Goal: Information Seeking & Learning: Learn about a topic

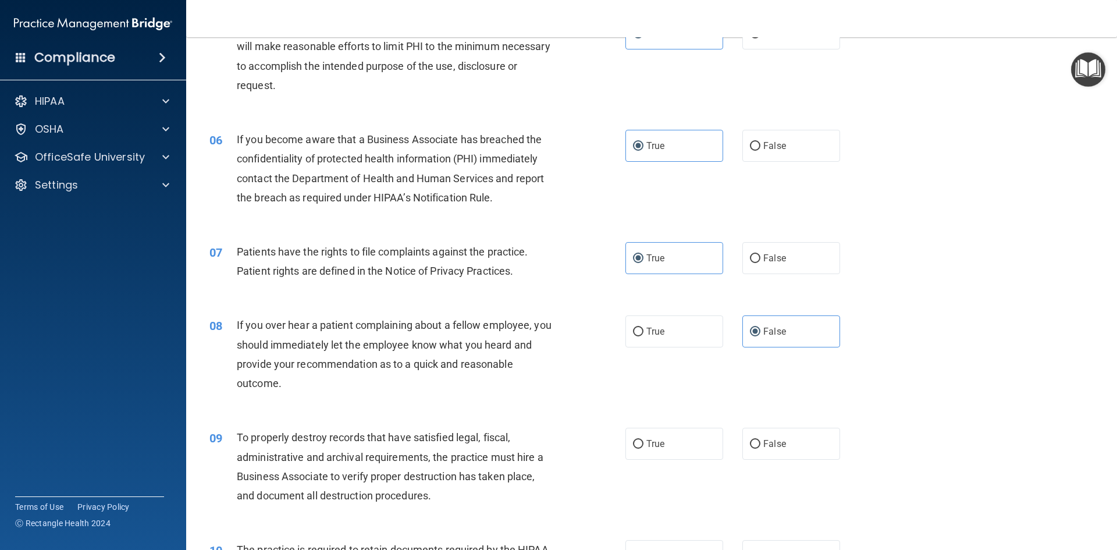
scroll to position [582, 0]
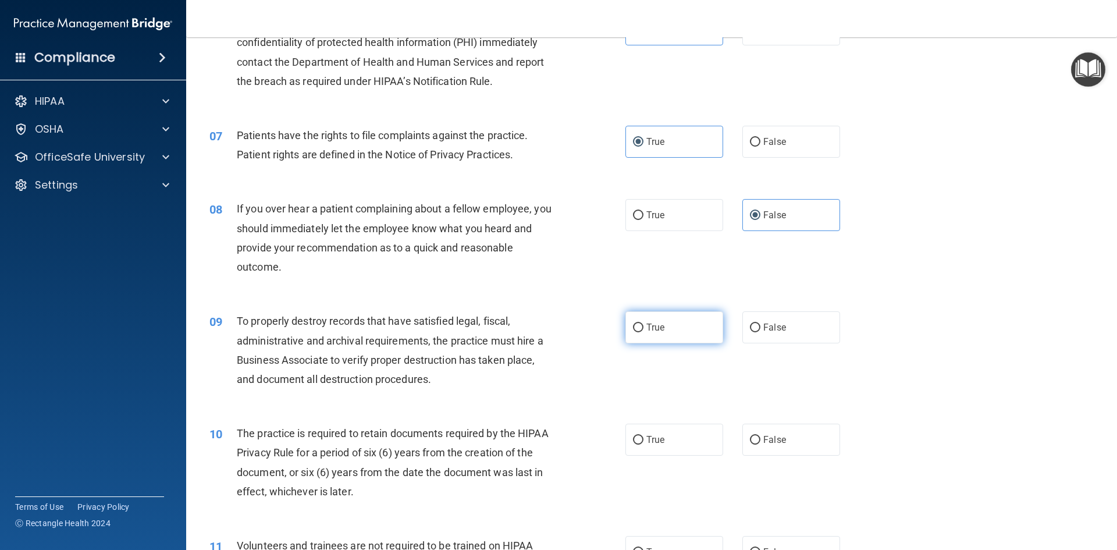
drag, startPoint x: 651, startPoint y: 307, endPoint x: 648, endPoint y: 329, distance: 21.8
click at [651, 311] on div "09 To properly destroy records that have satisfied legal, fiscal, administrativ…" at bounding box center [651, 353] width 901 height 112
click at [648, 330] on span "True" at bounding box center [655, 327] width 18 height 11
click at [643, 330] on input "True" at bounding box center [638, 327] width 10 height 9
radio input "true"
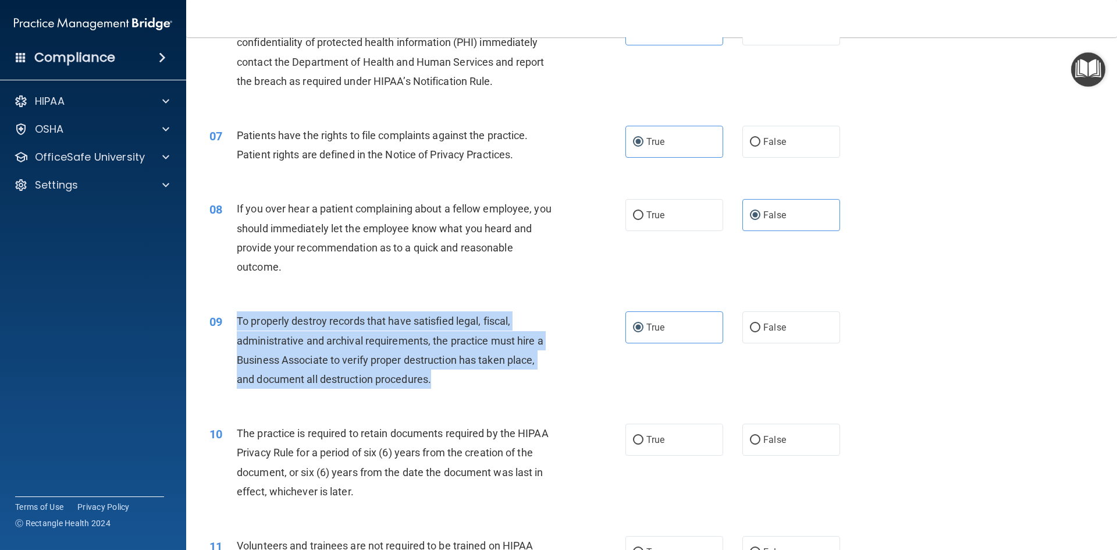
drag, startPoint x: 230, startPoint y: 314, endPoint x: 444, endPoint y: 384, distance: 225.3
click at [444, 384] on div "09 To properly destroy records that have satisfied legal, fiscal, administrativ…" at bounding box center [417, 352] width 451 height 83
copy div "To properly destroy records that have satisfied legal, fiscal, administrative a…"
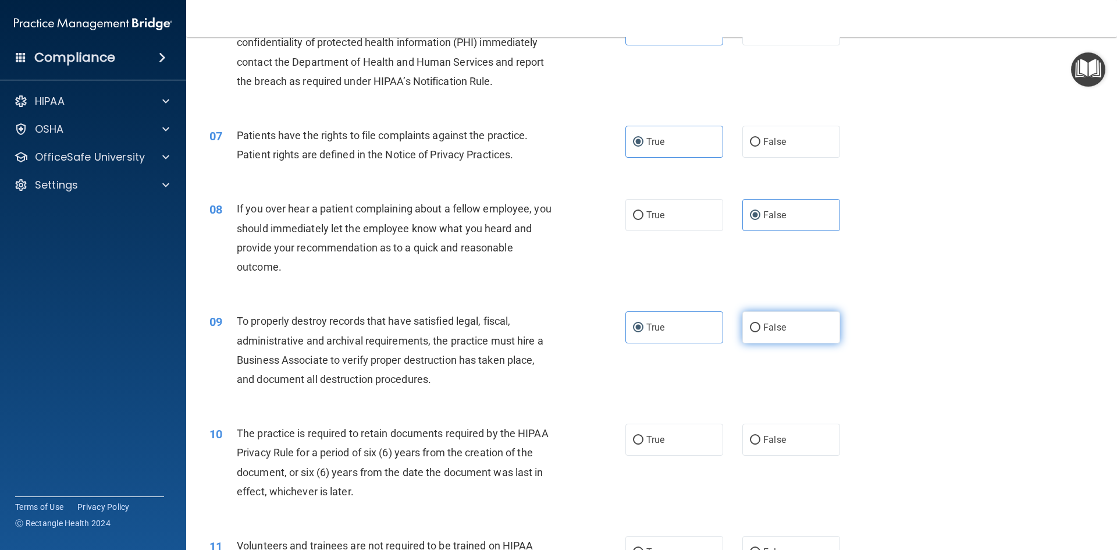
click at [783, 319] on label "False" at bounding box center [791, 327] width 98 height 32
click at [760, 323] on input "False" at bounding box center [755, 327] width 10 height 9
radio input "true"
radio input "false"
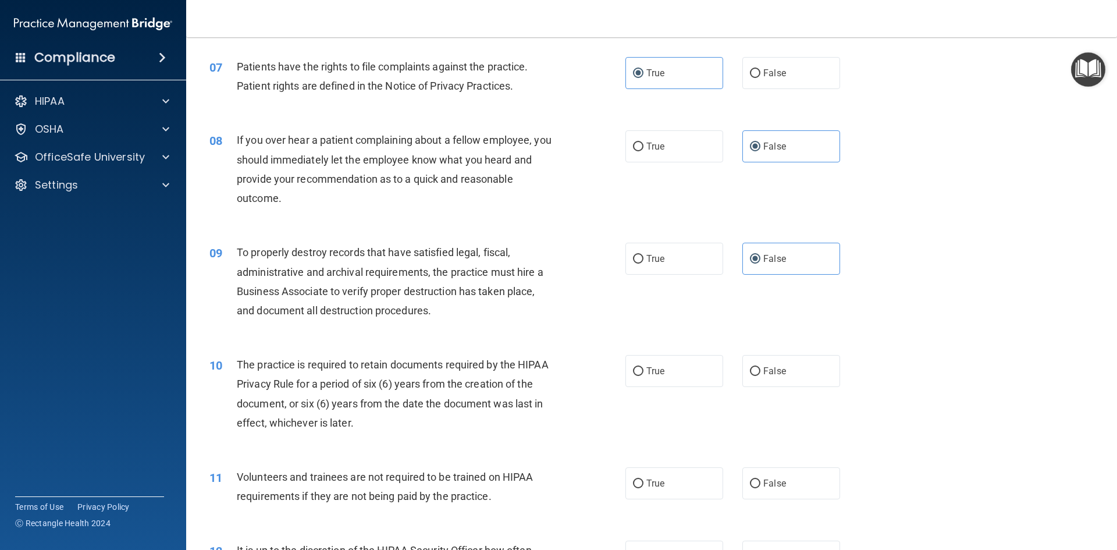
scroll to position [756, 0]
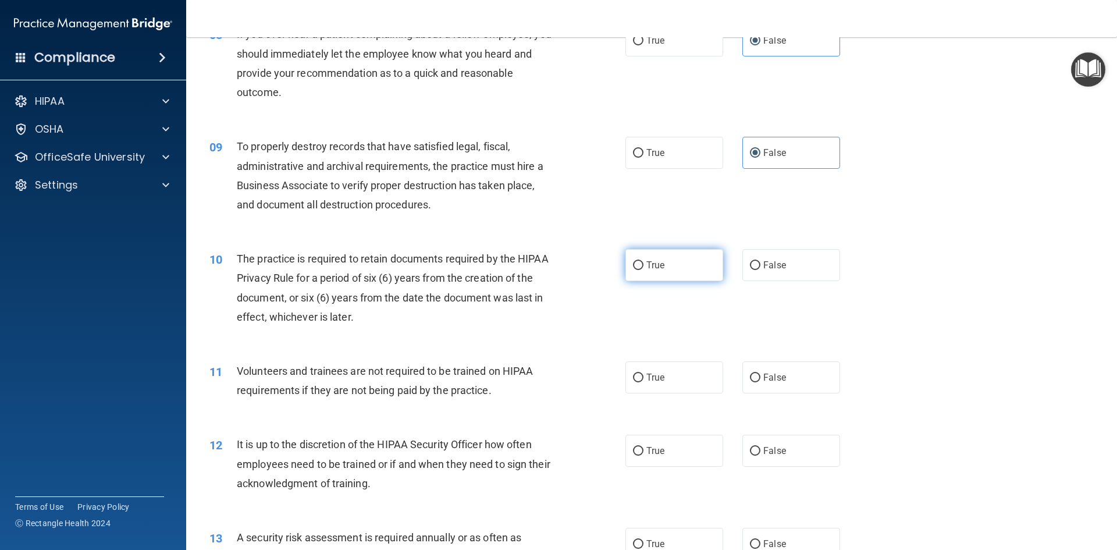
click at [667, 272] on label "True" at bounding box center [674, 265] width 98 height 32
click at [643, 270] on input "True" at bounding box center [638, 265] width 10 height 9
radio input "true"
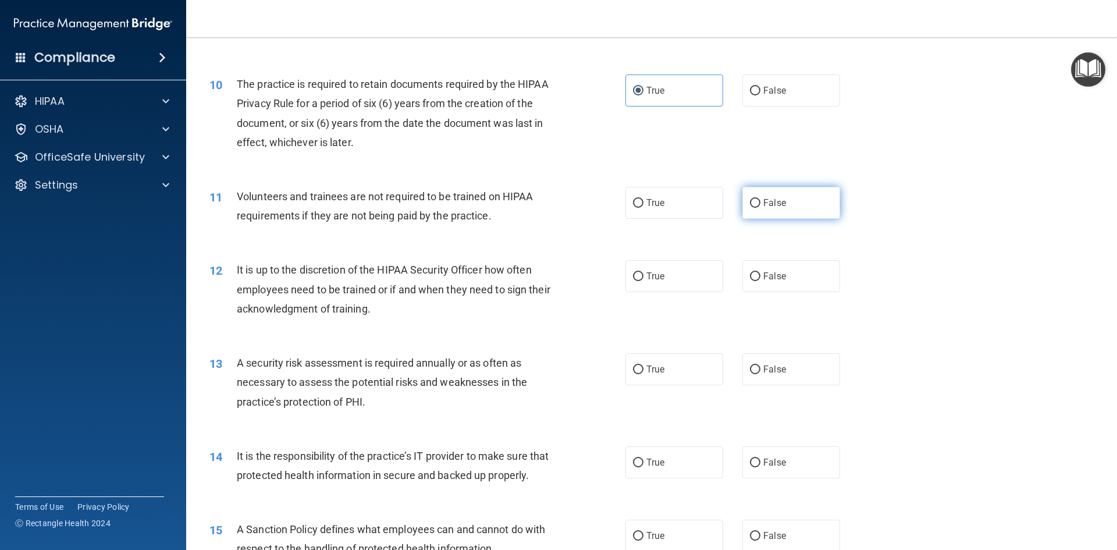
click at [805, 211] on label "False" at bounding box center [791, 203] width 98 height 32
click at [760, 208] on input "False" at bounding box center [755, 203] width 10 height 9
radio input "true"
click at [763, 278] on span "False" at bounding box center [774, 275] width 23 height 11
click at [758, 278] on input "False" at bounding box center [755, 276] width 10 height 9
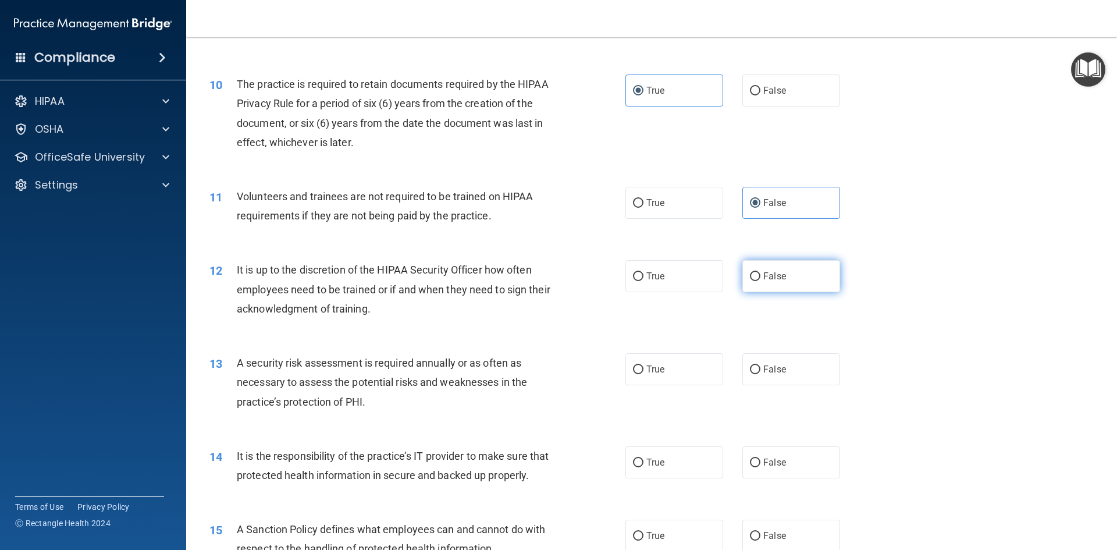
radio input "true"
click at [659, 269] on label "True" at bounding box center [674, 276] width 98 height 32
click at [643, 272] on input "True" at bounding box center [638, 276] width 10 height 9
radio input "true"
radio input "false"
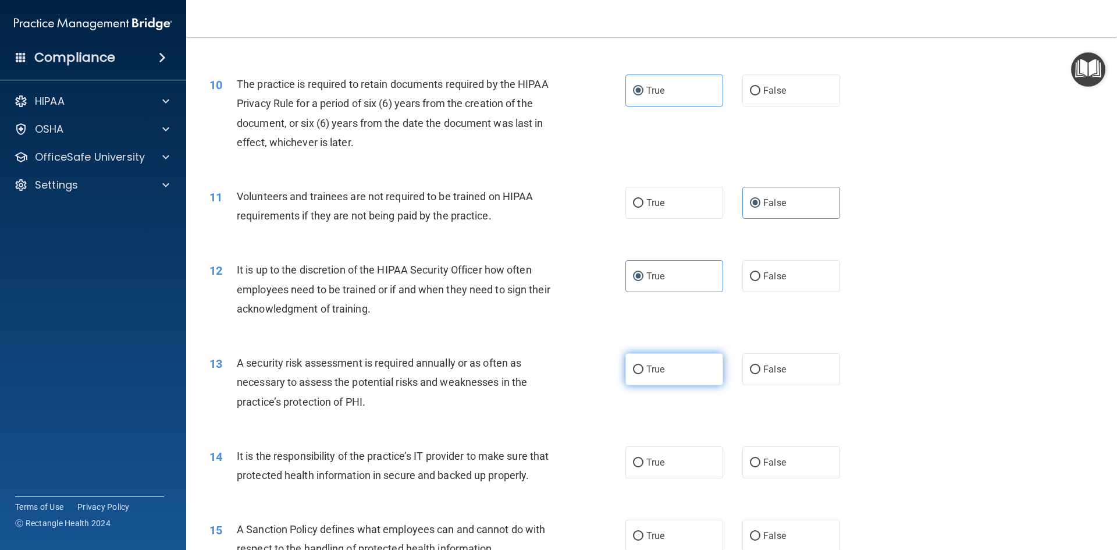
drag, startPoint x: 668, startPoint y: 365, endPoint x: 666, endPoint y: 371, distance: 6.5
click at [666, 369] on label "True" at bounding box center [674, 369] width 98 height 32
click at [643, 369] on input "True" at bounding box center [638, 369] width 10 height 9
radio input "true"
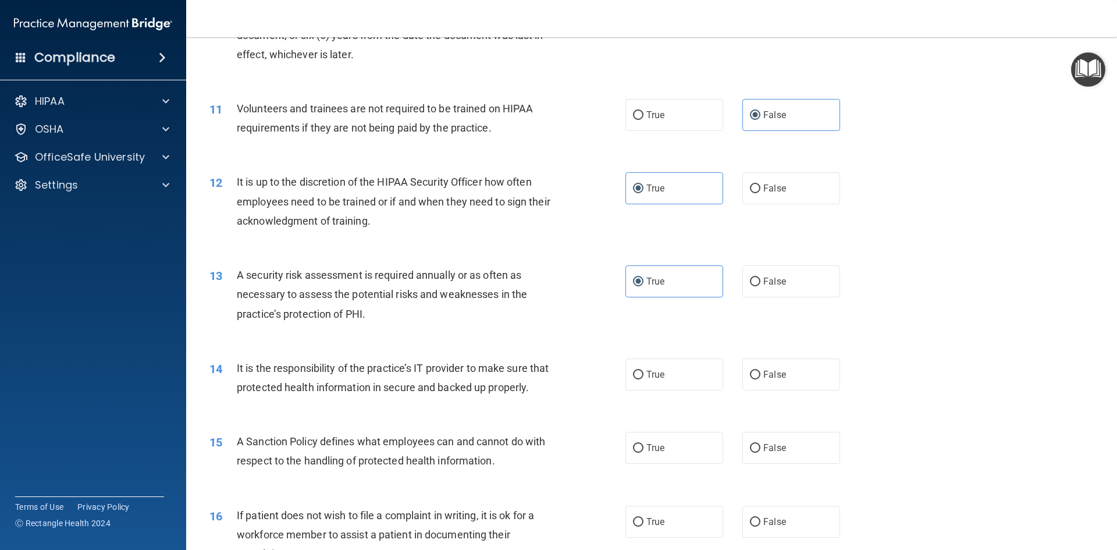
scroll to position [1105, 0]
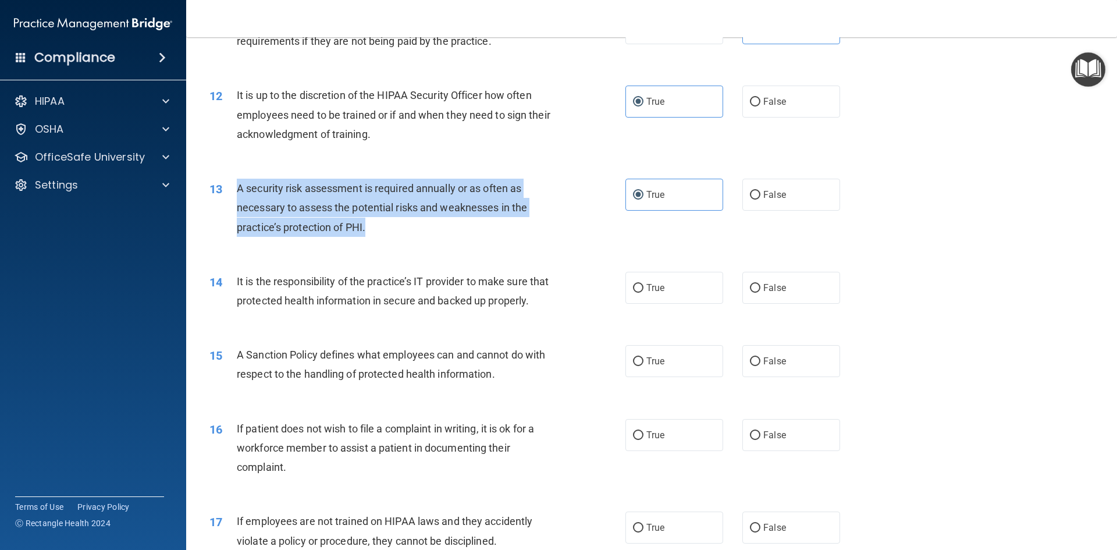
drag, startPoint x: 234, startPoint y: 183, endPoint x: 458, endPoint y: 233, distance: 229.6
click at [458, 233] on div "13 A security risk assessment is required annually or as often as necessary to …" at bounding box center [417, 211] width 451 height 64
copy div "A security risk assessment is required annually or as often as necessary to ass…"
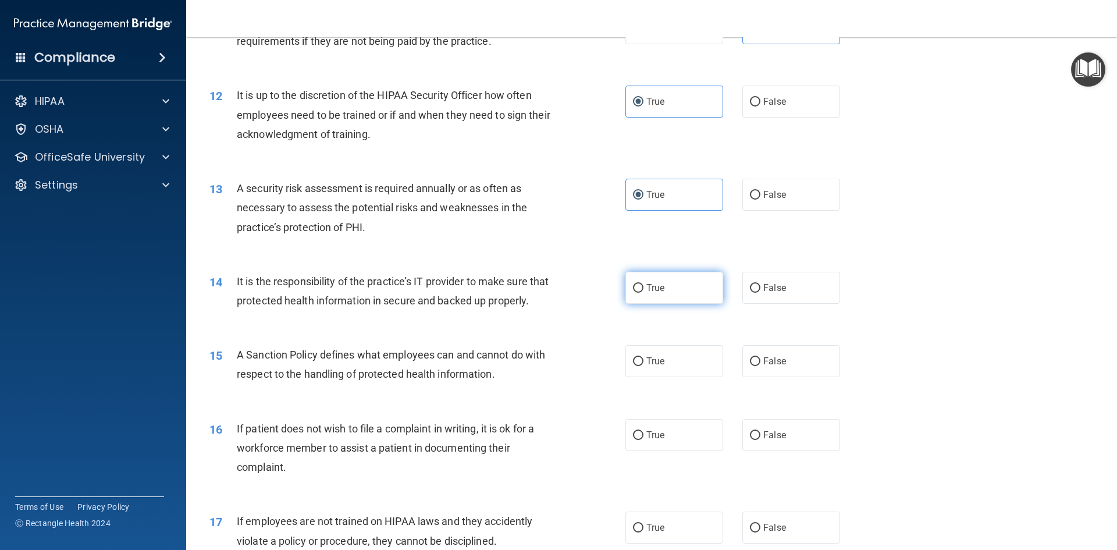
click at [671, 277] on label "True" at bounding box center [674, 288] width 98 height 32
click at [643, 284] on input "True" at bounding box center [638, 288] width 10 height 9
radio input "true"
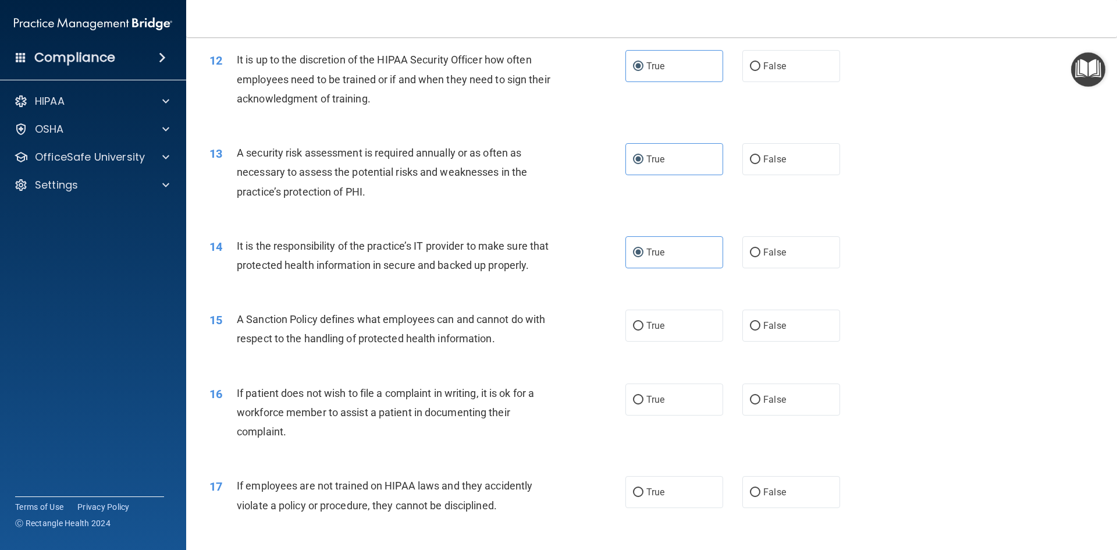
scroll to position [1221, 0]
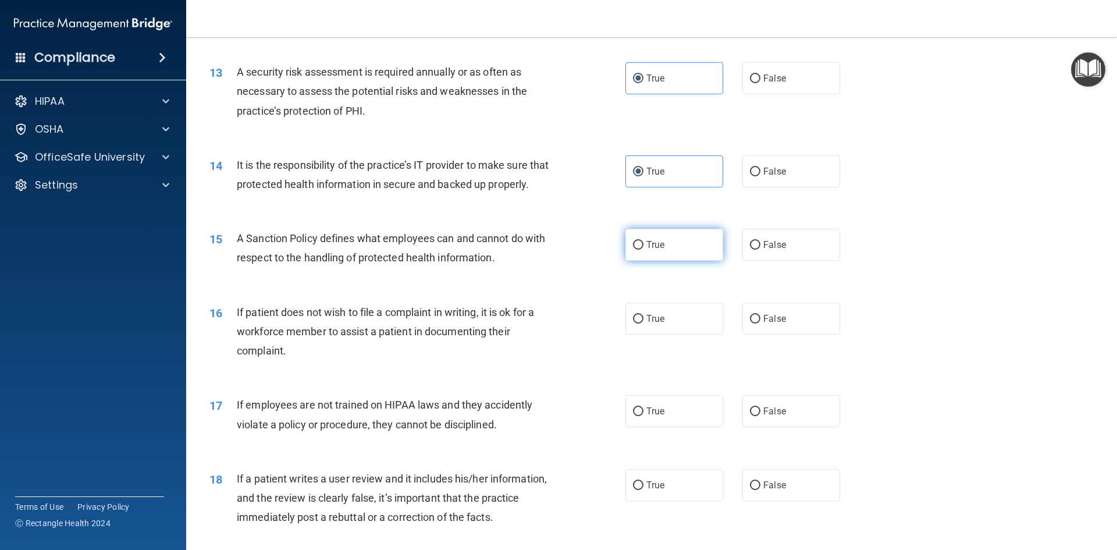
click at [650, 250] on span "True" at bounding box center [655, 244] width 18 height 11
click at [643, 249] on input "True" at bounding box center [638, 245] width 10 height 9
radio input "true"
click at [796, 332] on label "False" at bounding box center [791, 318] width 98 height 32
click at [760, 323] on input "False" at bounding box center [755, 319] width 10 height 9
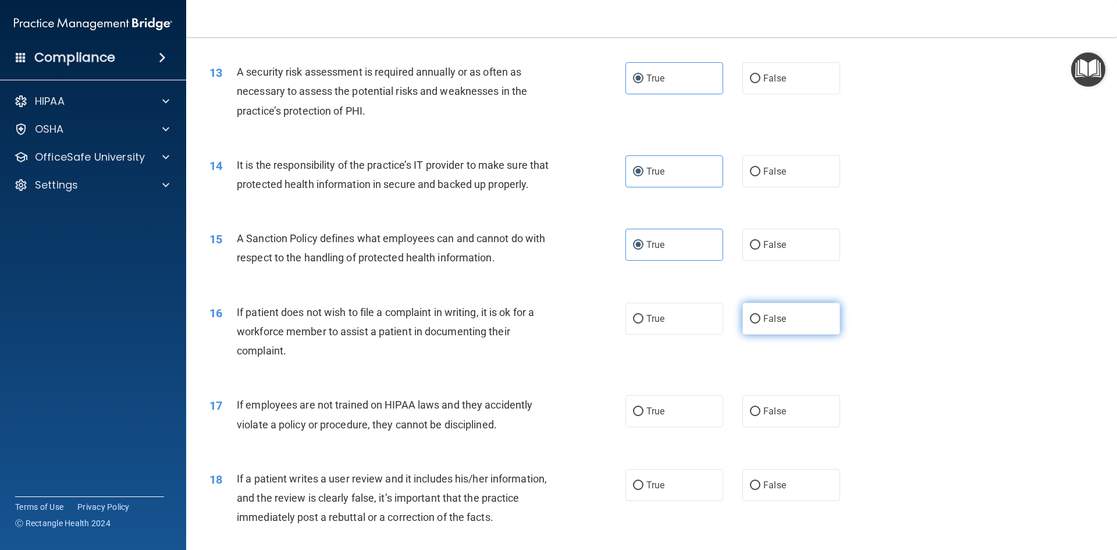
radio input "true"
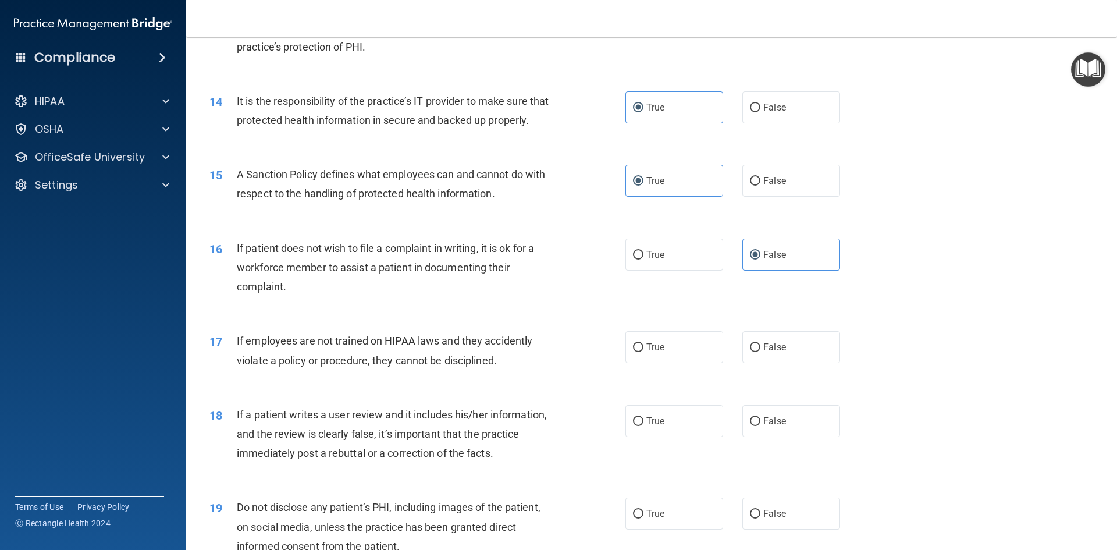
scroll to position [1338, 0]
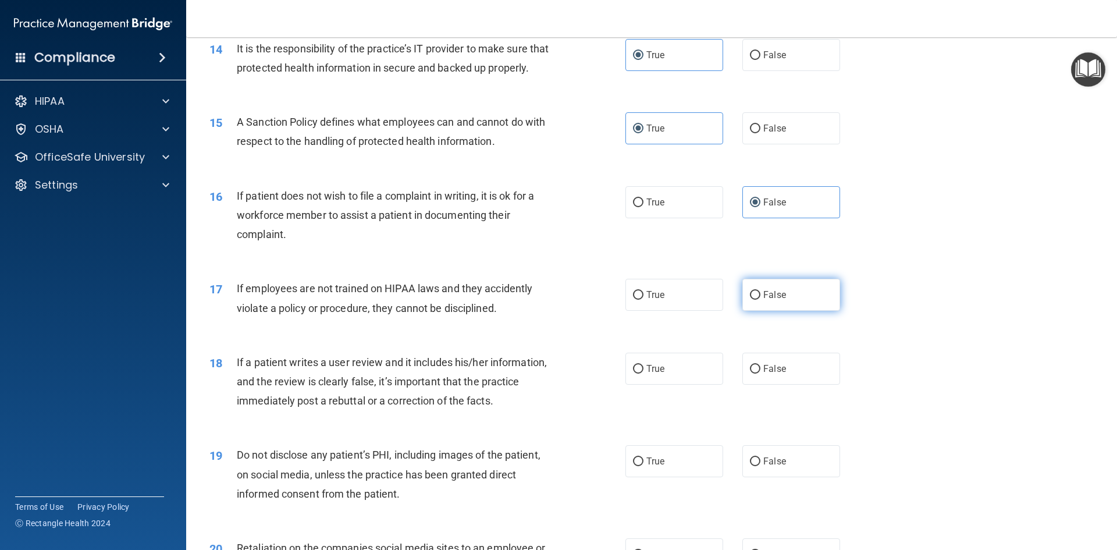
click at [775, 300] on span "False" at bounding box center [774, 294] width 23 height 11
click at [760, 300] on input "False" at bounding box center [755, 295] width 10 height 9
radio input "true"
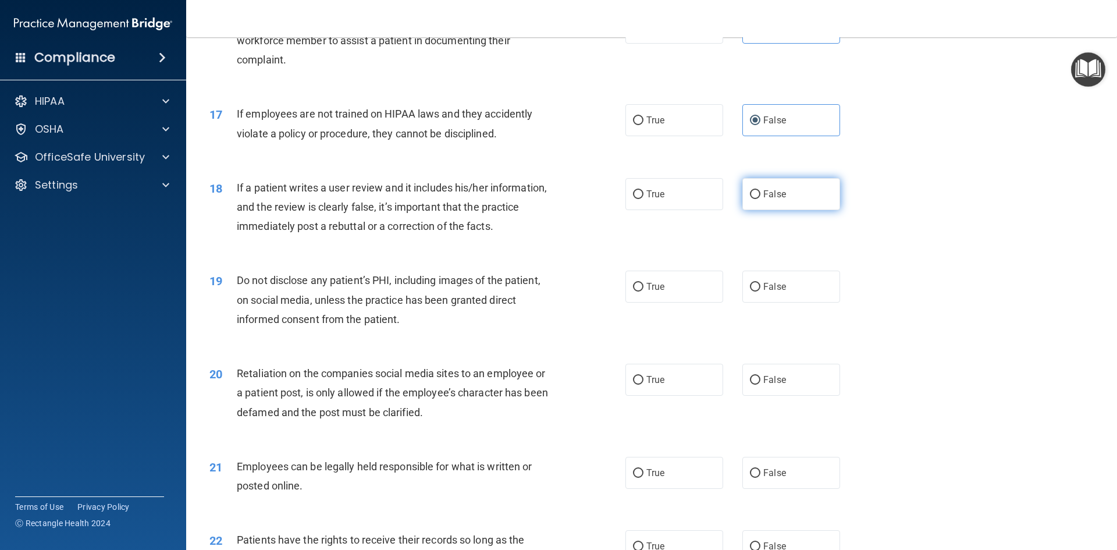
click at [774, 199] on span "False" at bounding box center [774, 193] width 23 height 11
click at [760, 199] on input "False" at bounding box center [755, 194] width 10 height 9
radio input "true"
click at [721, 210] on div "True False" at bounding box center [742, 194] width 234 height 32
click at [712, 210] on label "True" at bounding box center [674, 194] width 98 height 32
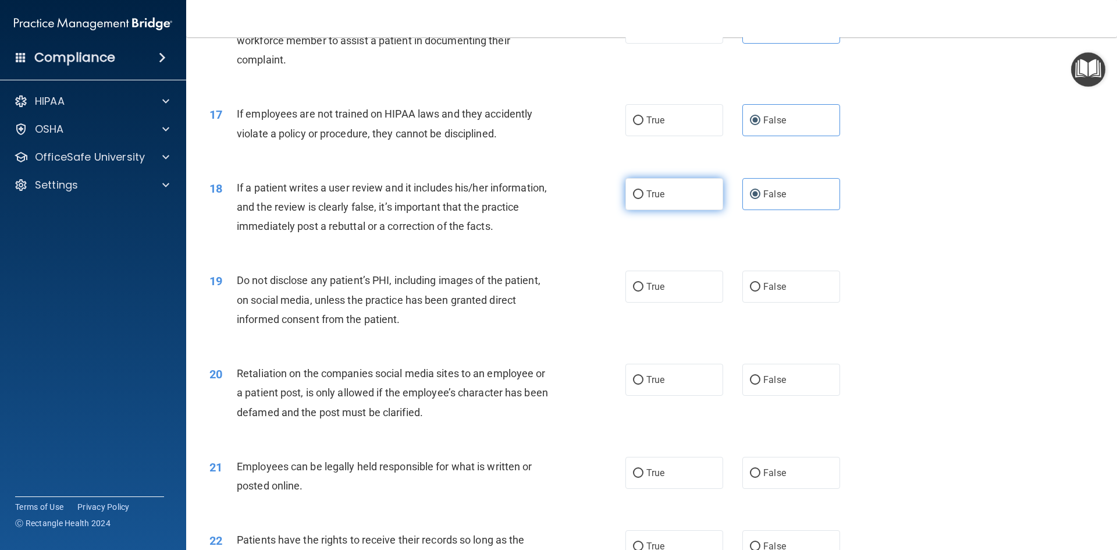
click at [643, 199] on input "True" at bounding box center [638, 194] width 10 height 9
radio input "true"
radio input "false"
click at [398, 318] on span "Do not disclose any patient’s PHI, including images of the patient, on social m…" at bounding box center [389, 299] width 304 height 51
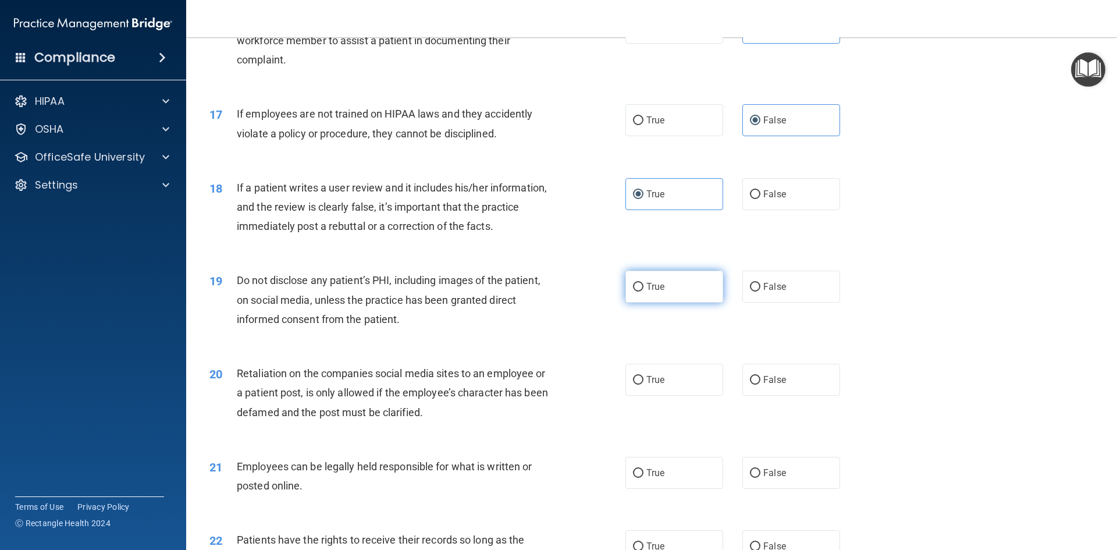
click at [697, 302] on label "True" at bounding box center [674, 286] width 98 height 32
click at [643, 291] on input "True" at bounding box center [638, 287] width 10 height 9
radio input "true"
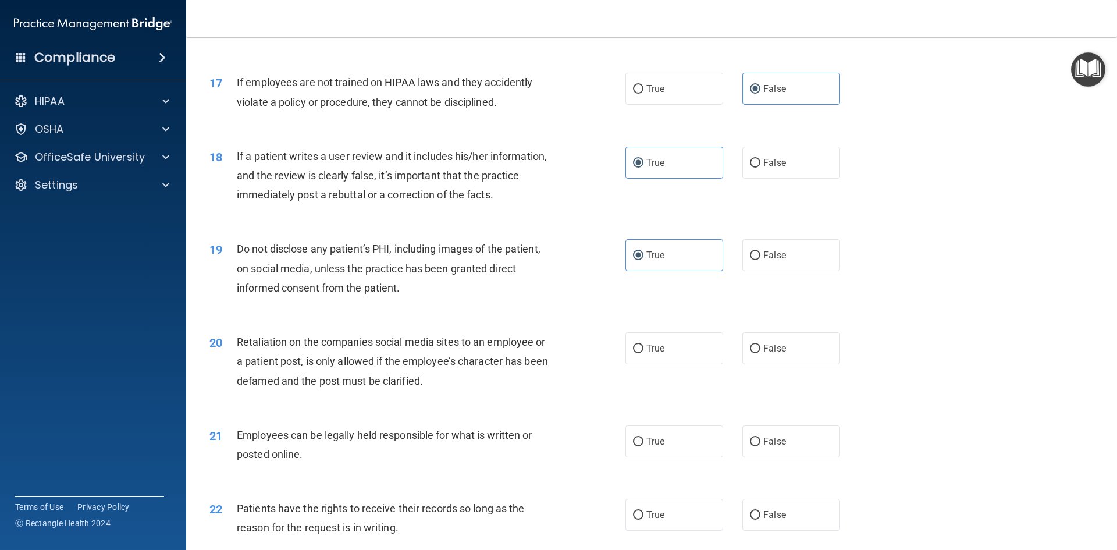
scroll to position [1570, 0]
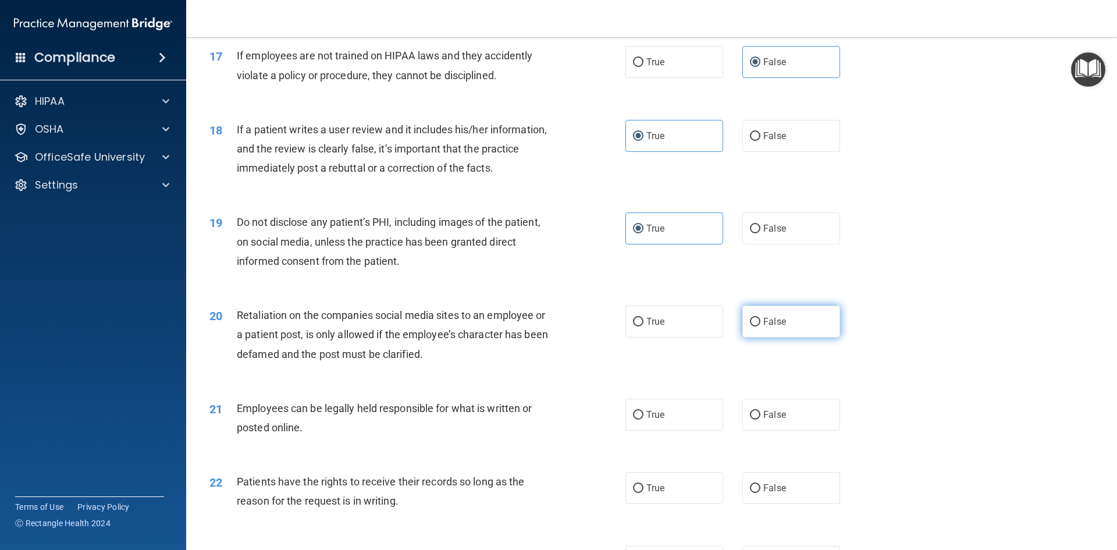
click at [767, 327] on span "False" at bounding box center [774, 321] width 23 height 11
click at [760, 326] on input "False" at bounding box center [755, 322] width 10 height 9
radio input "true"
click at [677, 430] on label "True" at bounding box center [674, 414] width 98 height 32
click at [643, 419] on input "True" at bounding box center [638, 415] width 10 height 9
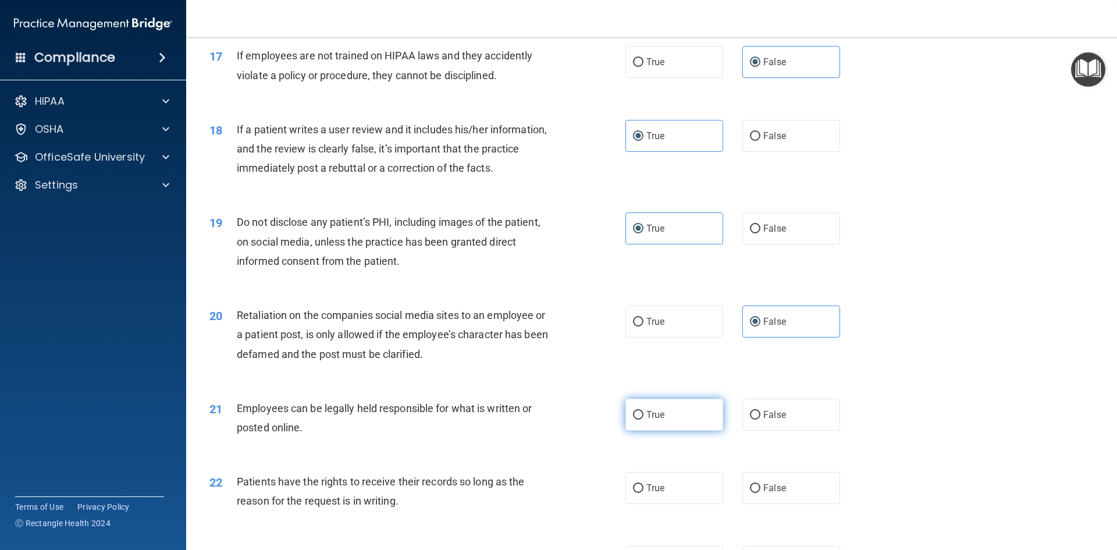
radio input "true"
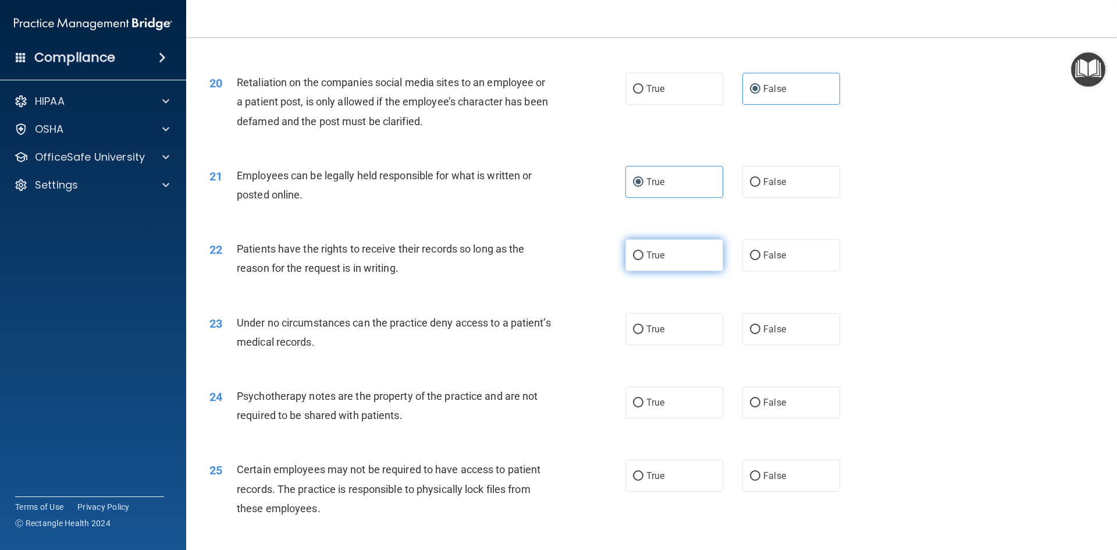
click at [679, 271] on label "True" at bounding box center [674, 255] width 98 height 32
click at [643, 260] on input "True" at bounding box center [638, 255] width 10 height 9
radio input "true"
click at [675, 345] on label "True" at bounding box center [674, 329] width 98 height 32
click at [643, 334] on input "True" at bounding box center [638, 329] width 10 height 9
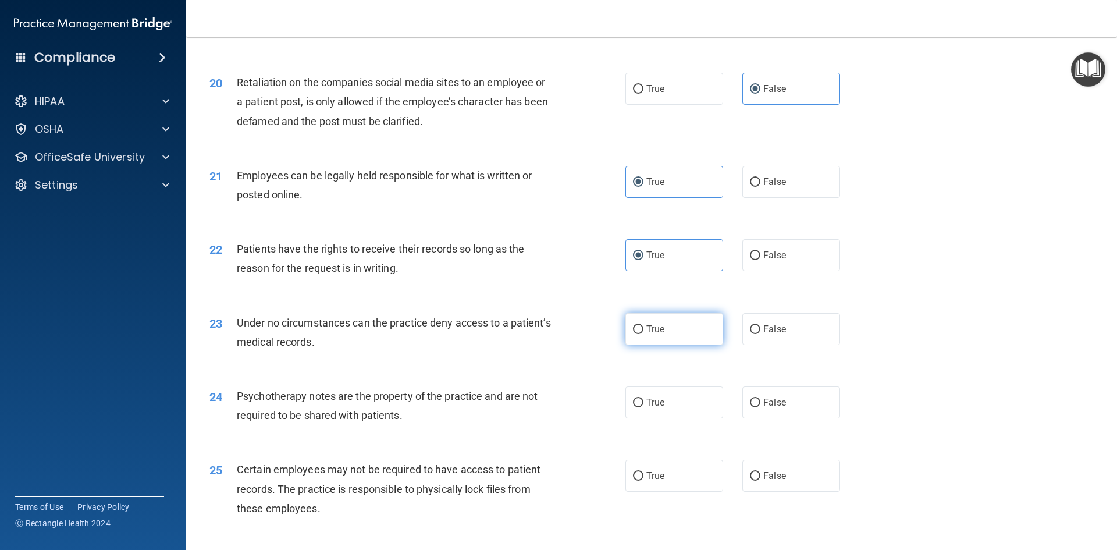
radio input "true"
click at [812, 418] on label "False" at bounding box center [791, 402] width 98 height 32
click at [760, 407] on input "False" at bounding box center [755, 402] width 10 height 9
radio input "true"
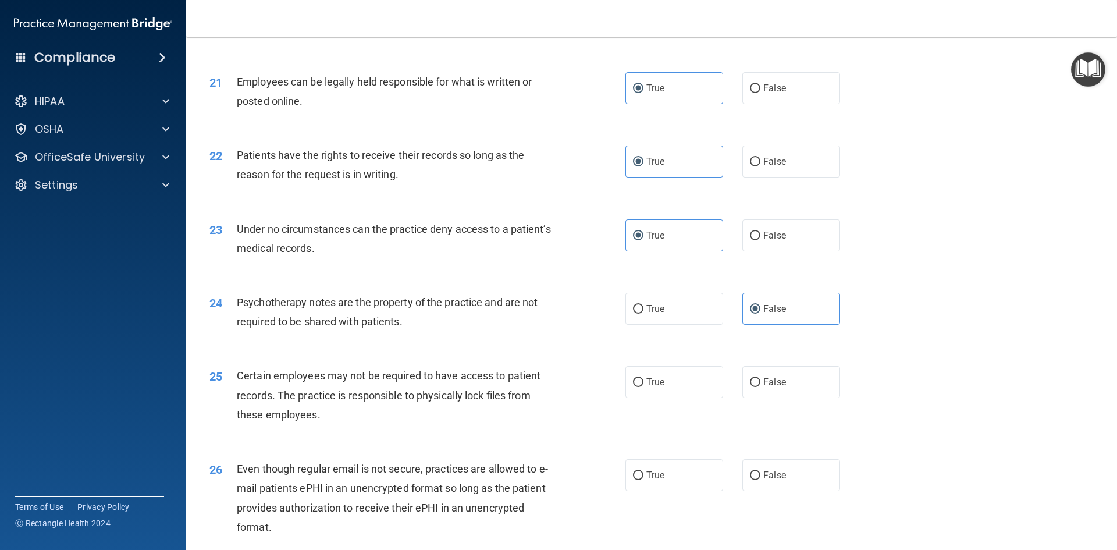
scroll to position [1977, 0]
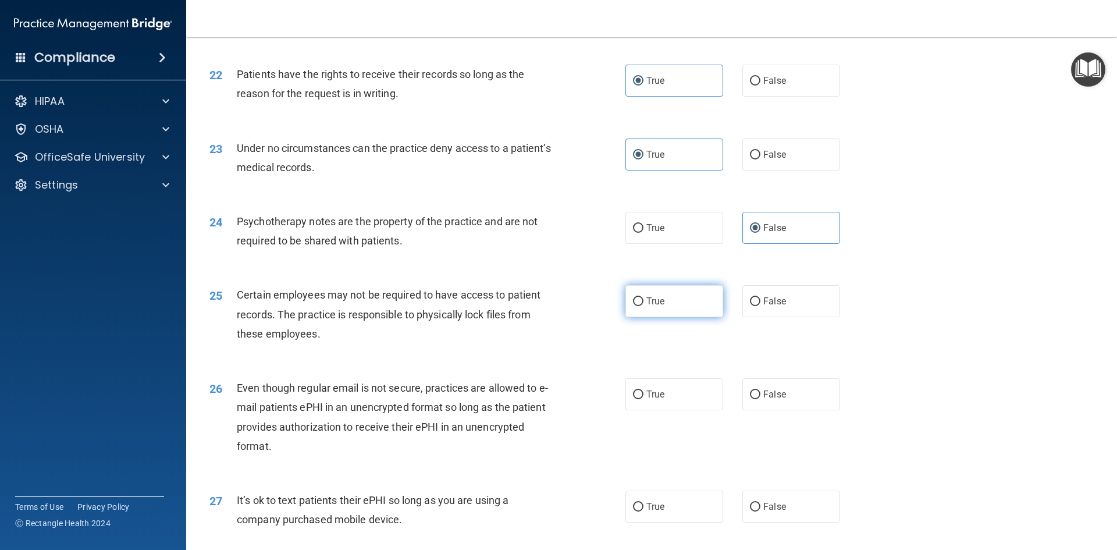
click at [679, 317] on label "True" at bounding box center [674, 301] width 98 height 32
click at [643, 306] on input "True" at bounding box center [638, 301] width 10 height 9
radio input "true"
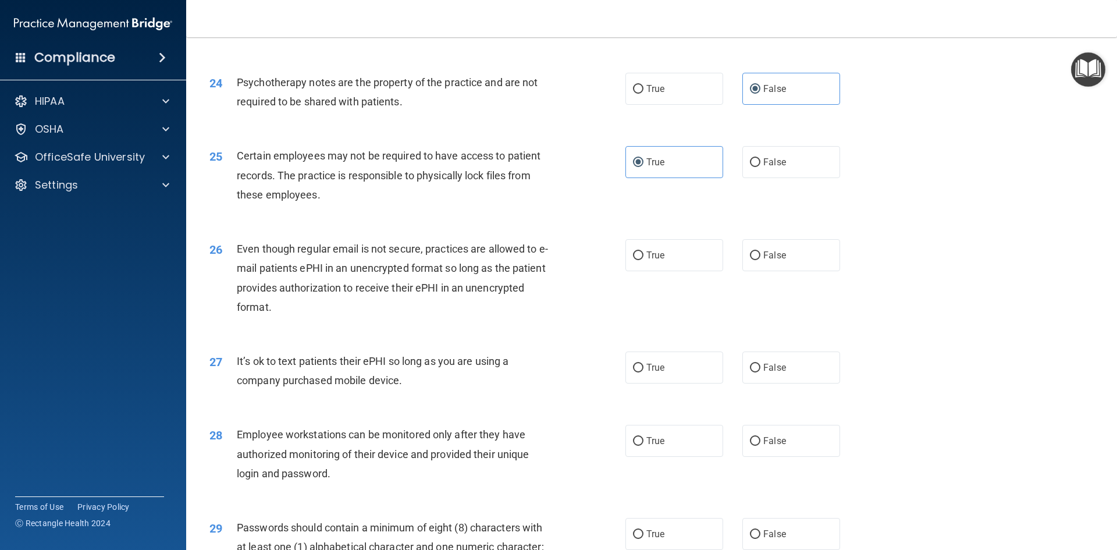
scroll to position [2210, 0]
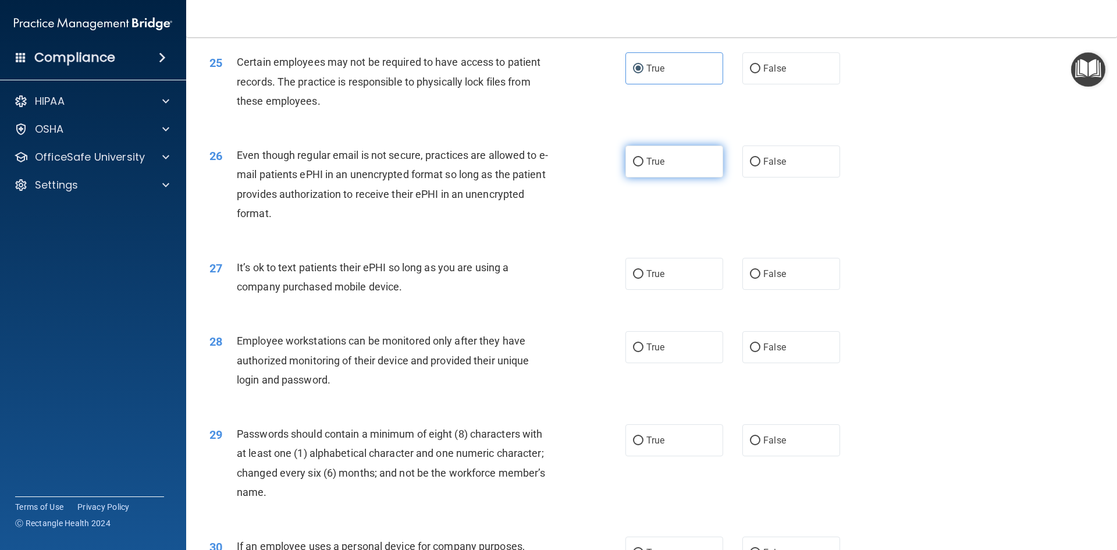
click at [651, 177] on label "True" at bounding box center [674, 161] width 98 height 32
click at [643, 166] on input "True" at bounding box center [638, 162] width 10 height 9
radio input "true"
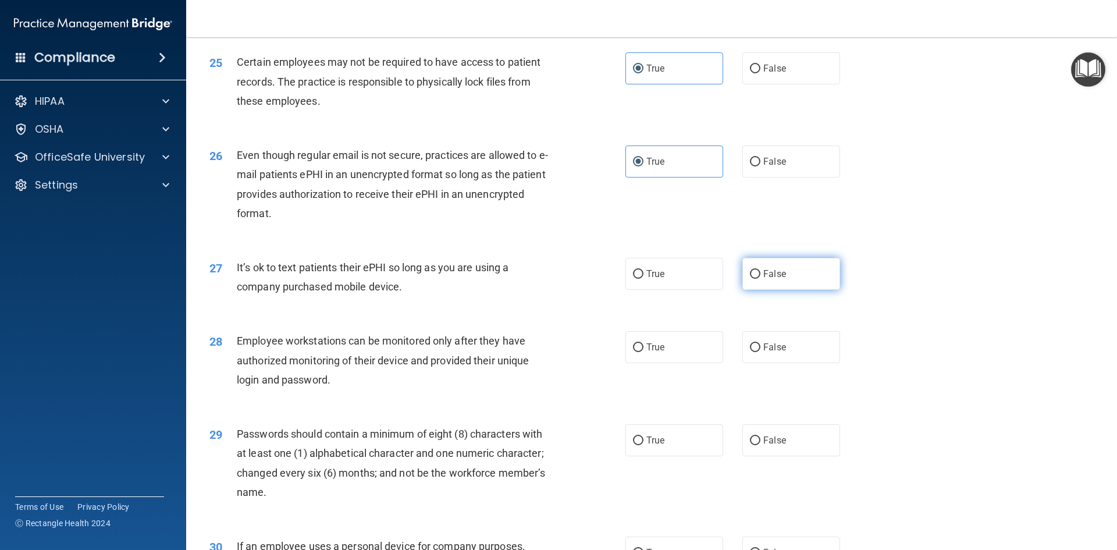
click at [742, 290] on label "False" at bounding box center [791, 274] width 98 height 32
click at [750, 279] on input "False" at bounding box center [755, 274] width 10 height 9
radio input "true"
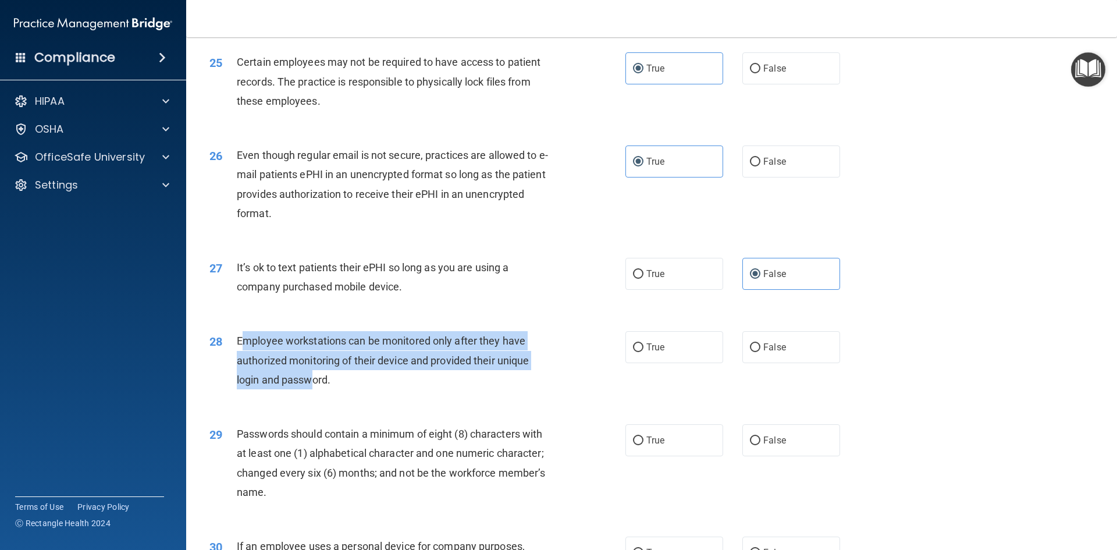
drag, startPoint x: 241, startPoint y: 354, endPoint x: 318, endPoint y: 411, distance: 95.6
click at [318, 395] on div "28 Employee workstations can be monitored only after they have authorized monit…" at bounding box center [417, 363] width 451 height 64
drag, startPoint x: 240, startPoint y: 359, endPoint x: 343, endPoint y: 400, distance: 111.0
click at [343, 389] on div "Employee workstations can be monitored only after they have authorized monitori…" at bounding box center [399, 360] width 325 height 58
copy span "Employee workstations can be monitored only after they have authorized monitori…"
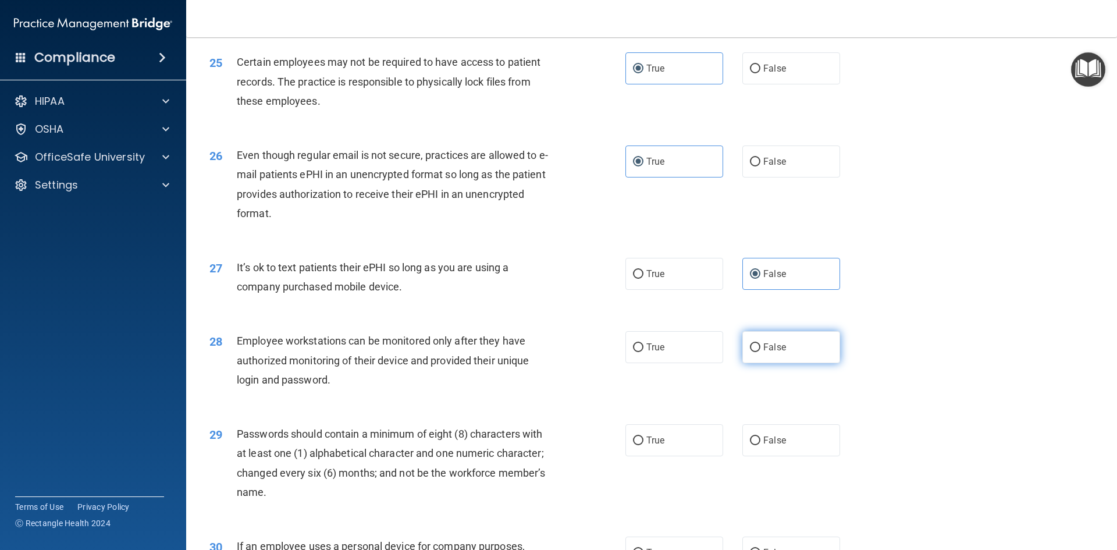
click at [830, 363] on label "False" at bounding box center [791, 347] width 98 height 32
click at [760, 352] on input "False" at bounding box center [755, 347] width 10 height 9
radio input "true"
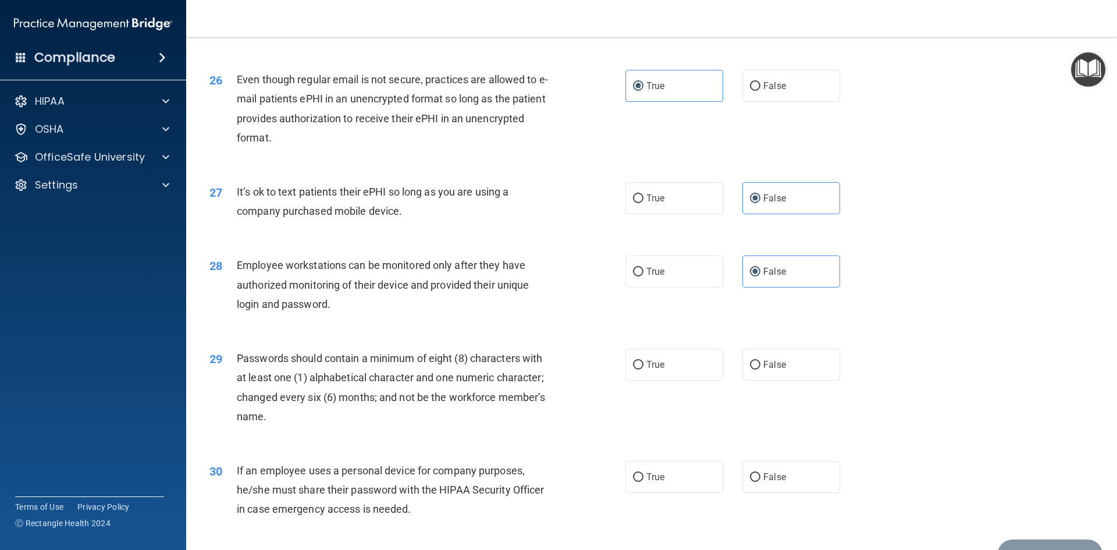
scroll to position [2370, 0]
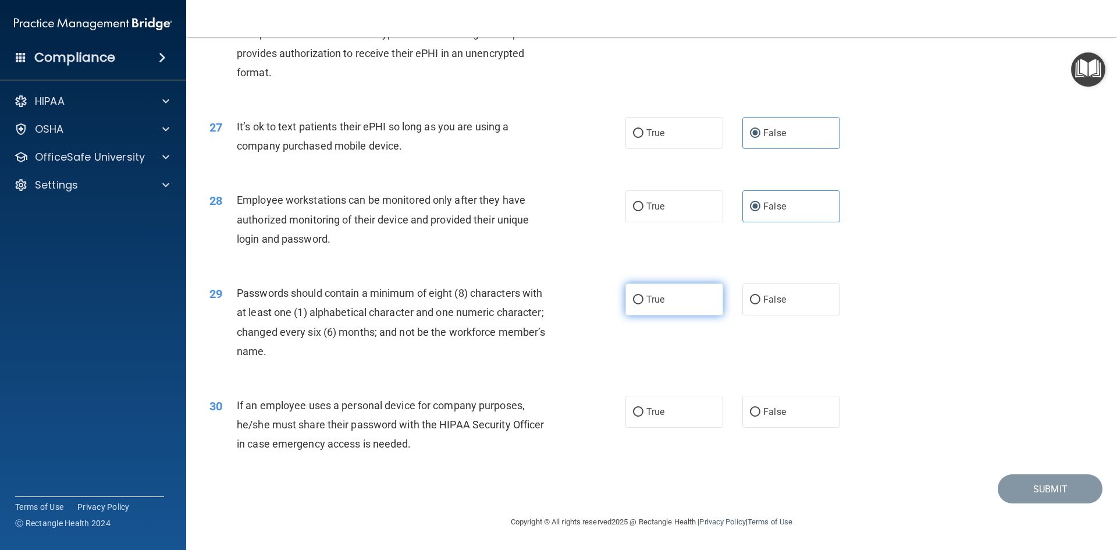
click at [660, 301] on span "True" at bounding box center [655, 299] width 18 height 11
click at [643, 301] on input "True" at bounding box center [638, 299] width 10 height 9
radio input "true"
click at [636, 411] on input "True" at bounding box center [638, 412] width 10 height 9
radio input "true"
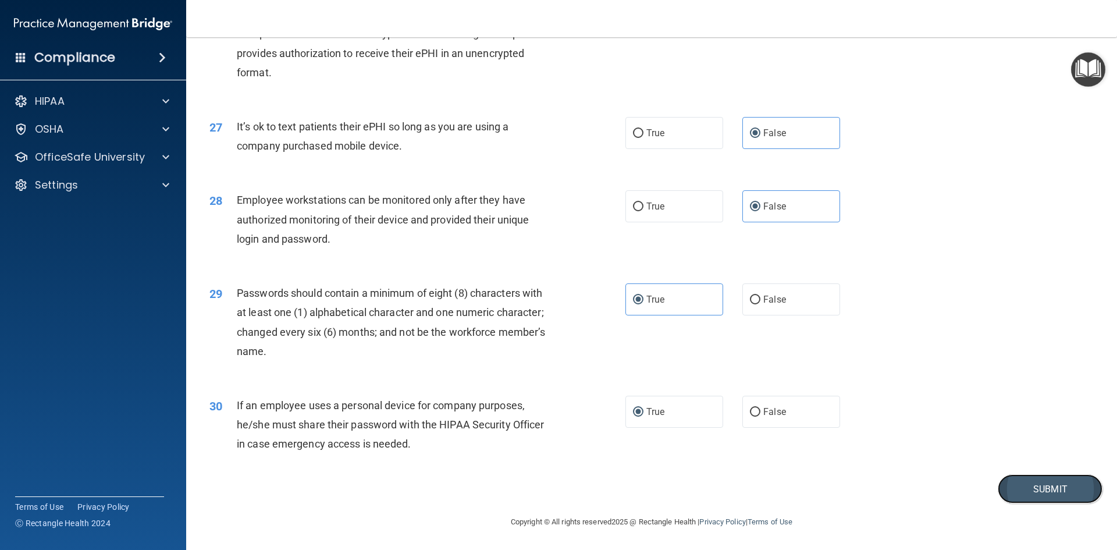
click at [1017, 485] on button "Submit" at bounding box center [1049, 489] width 105 height 30
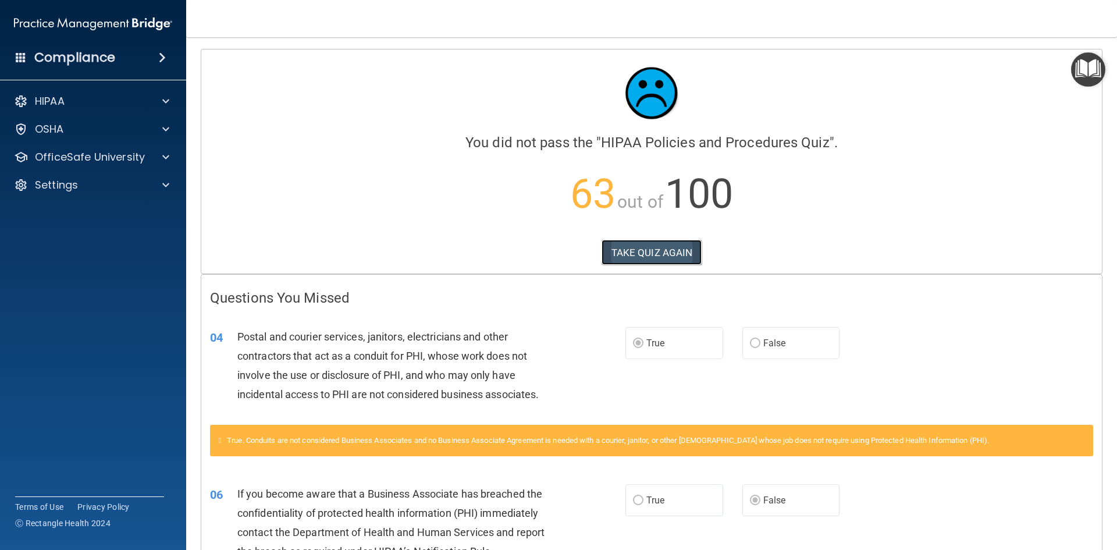
click at [629, 264] on button "TAKE QUIZ AGAIN" at bounding box center [651, 253] width 101 height 26
click at [628, 252] on button "TAKE QUIZ AGAIN" at bounding box center [651, 253] width 101 height 26
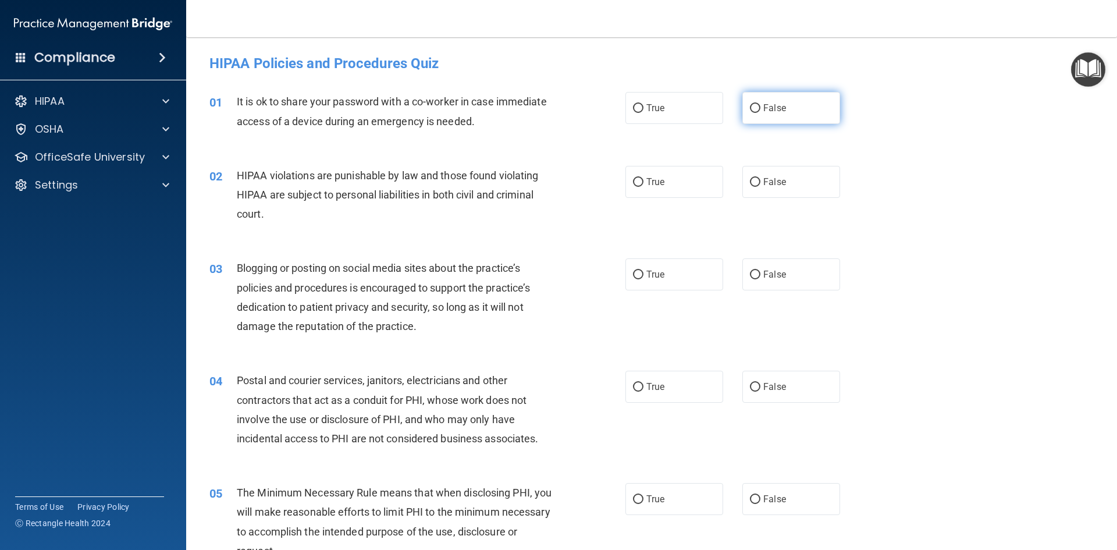
click at [781, 107] on label "False" at bounding box center [791, 108] width 98 height 32
click at [760, 107] on input "False" at bounding box center [755, 108] width 10 height 9
radio input "true"
click at [668, 180] on label "True" at bounding box center [674, 182] width 98 height 32
click at [643, 180] on input "True" at bounding box center [638, 182] width 10 height 9
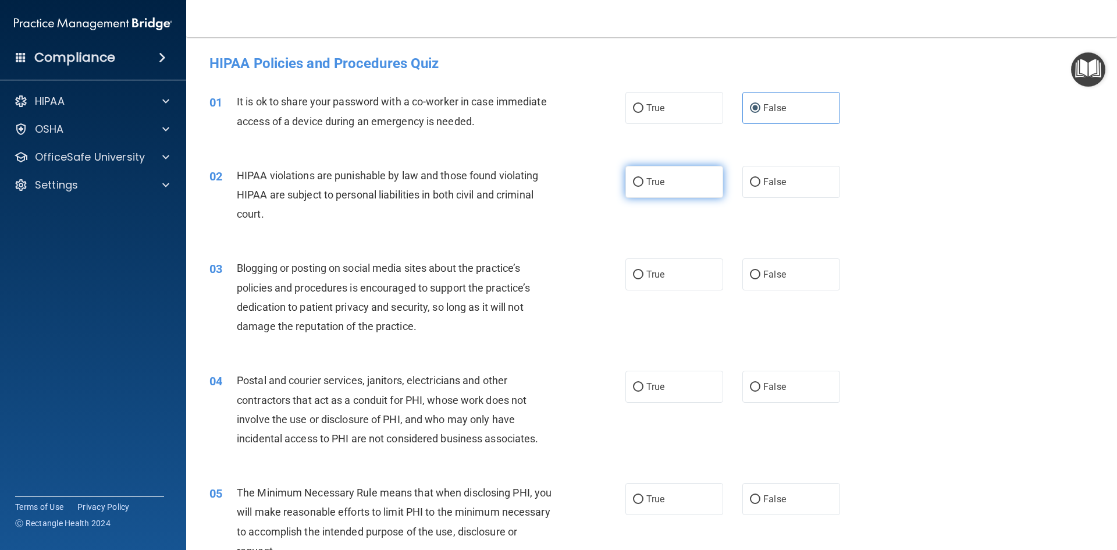
radio input "true"
click at [772, 277] on span "False" at bounding box center [774, 274] width 23 height 11
click at [760, 277] on input "False" at bounding box center [755, 274] width 10 height 9
radio input "true"
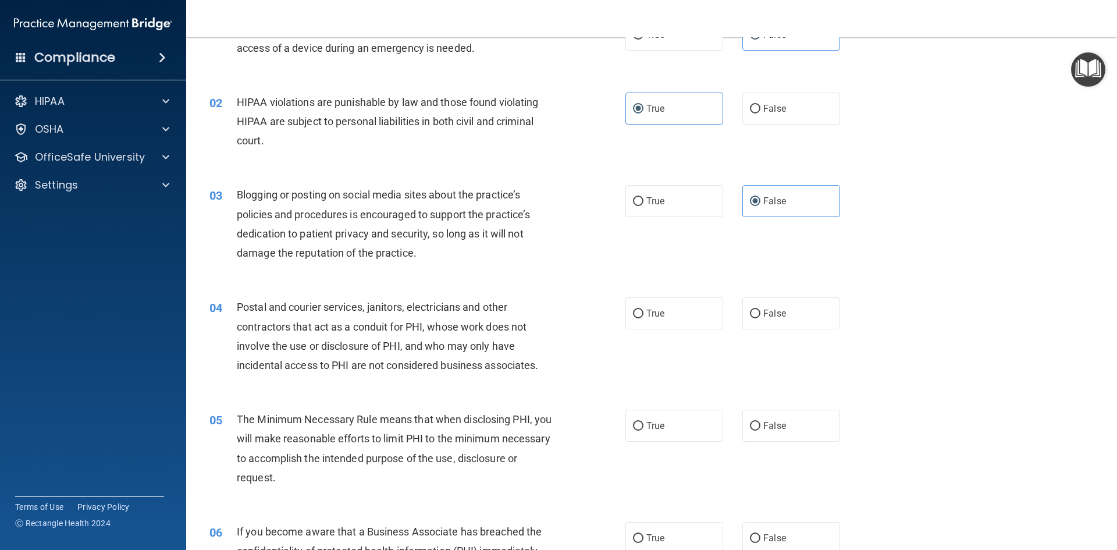
scroll to position [174, 0]
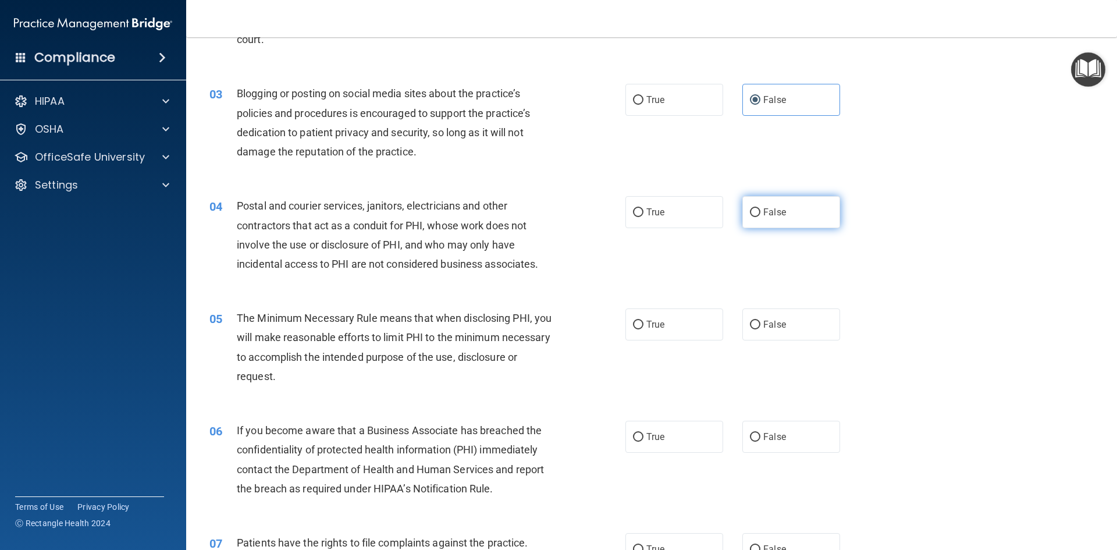
click at [778, 216] on span "False" at bounding box center [774, 211] width 23 height 11
click at [760, 216] on input "False" at bounding box center [755, 212] width 10 height 9
radio input "true"
click at [691, 219] on label "True" at bounding box center [674, 212] width 98 height 32
click at [643, 217] on input "True" at bounding box center [638, 212] width 10 height 9
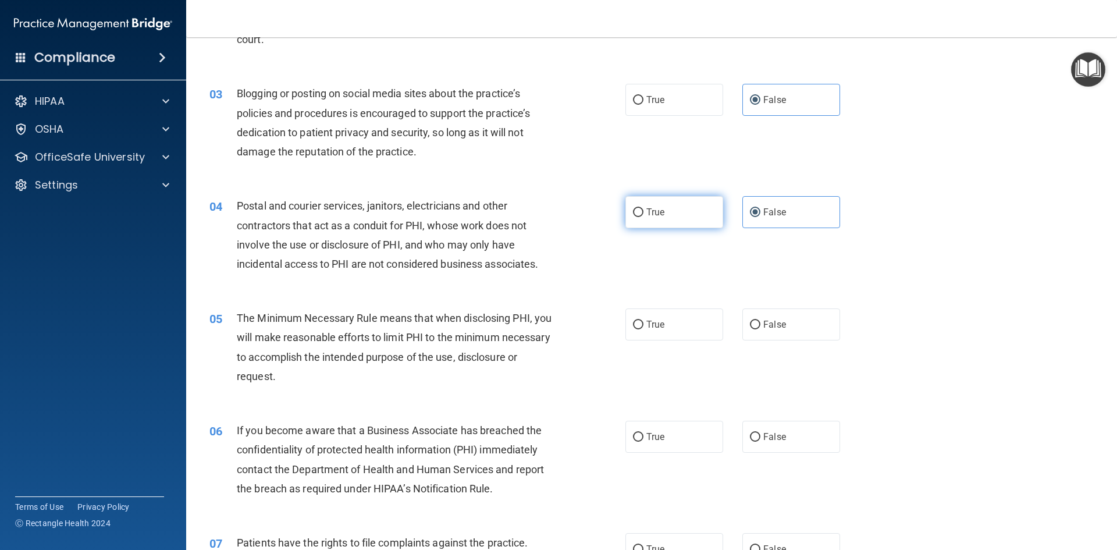
radio input "true"
radio input "false"
click at [653, 324] on span "True" at bounding box center [655, 324] width 18 height 11
click at [643, 324] on input "True" at bounding box center [638, 324] width 10 height 9
radio input "true"
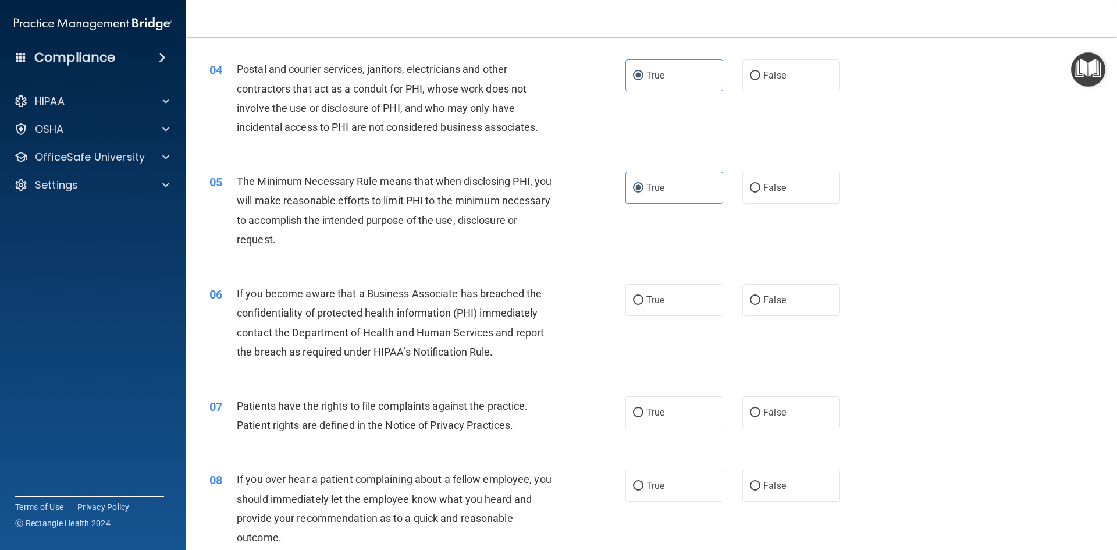
scroll to position [407, 0]
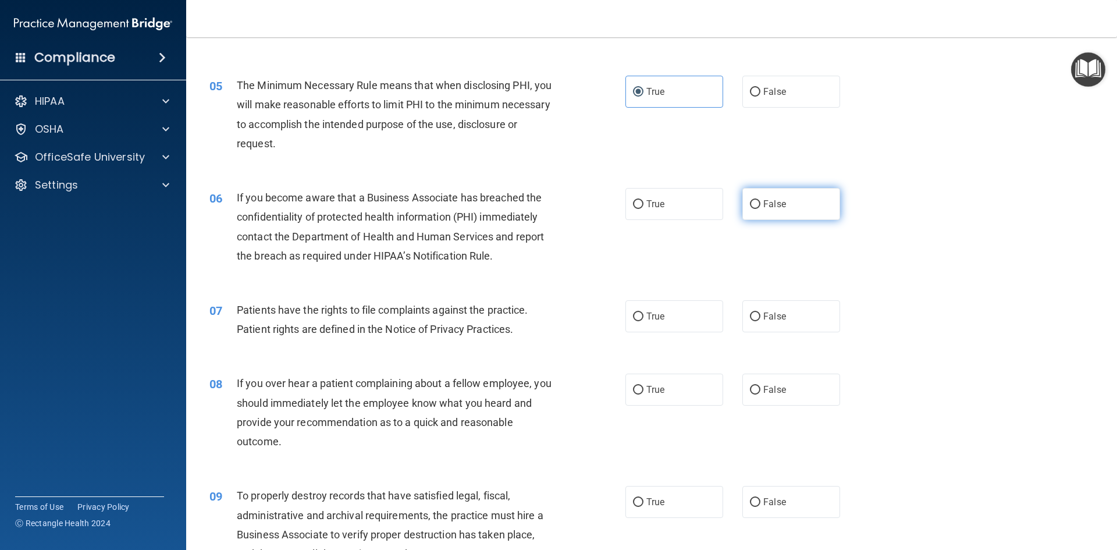
click at [808, 202] on label "False" at bounding box center [791, 204] width 98 height 32
click at [760, 202] on input "False" at bounding box center [755, 204] width 10 height 9
radio input "true"
click at [652, 308] on label "True" at bounding box center [674, 316] width 98 height 32
click at [643, 312] on input "True" at bounding box center [638, 316] width 10 height 9
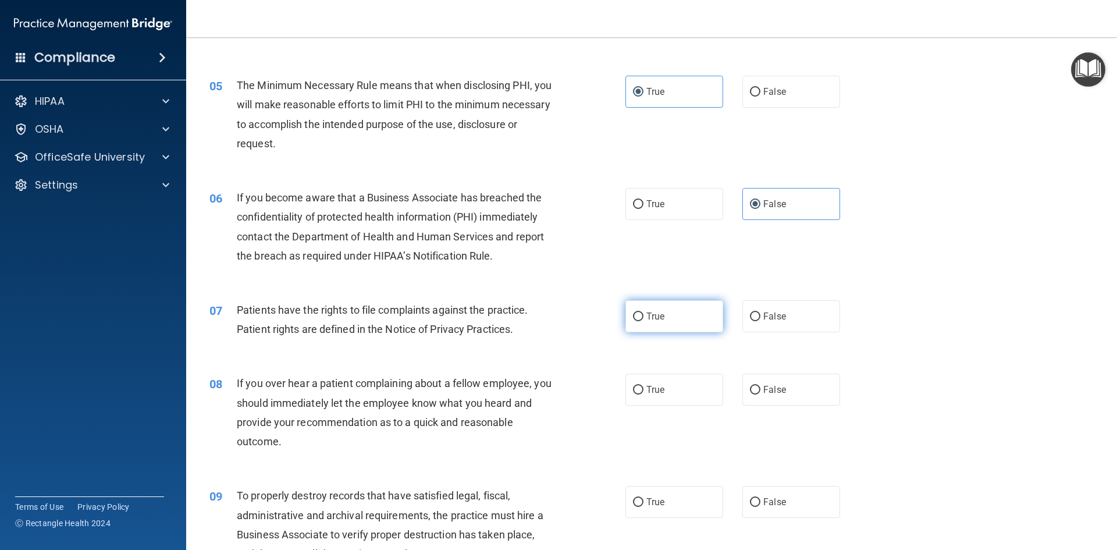
radio input "true"
click at [768, 386] on span "False" at bounding box center [774, 389] width 23 height 11
click at [760, 386] on input "False" at bounding box center [755, 390] width 10 height 9
radio input "true"
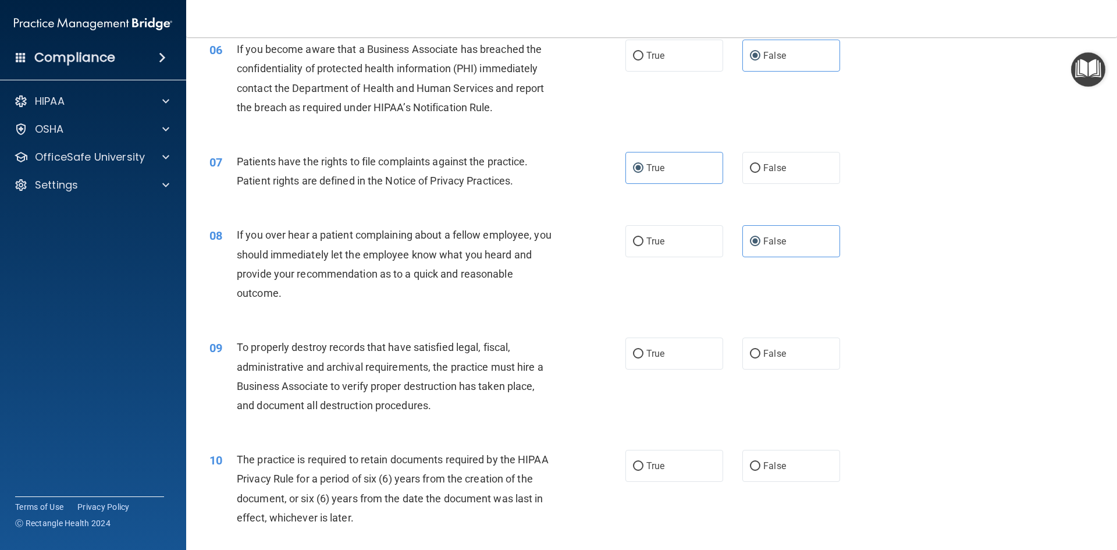
scroll to position [640, 0]
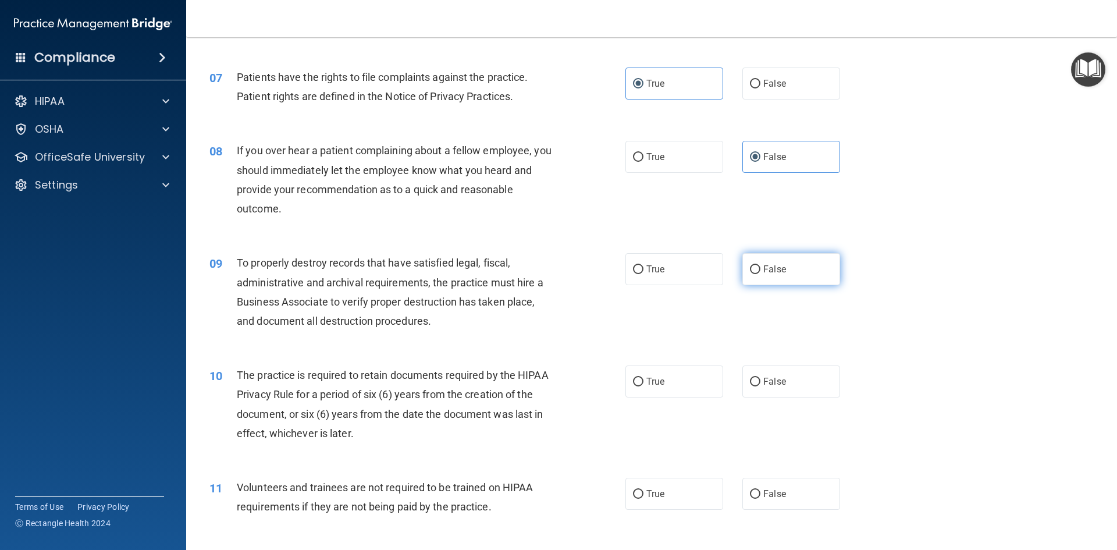
click at [747, 279] on label "False" at bounding box center [791, 269] width 98 height 32
click at [750, 274] on input "False" at bounding box center [755, 269] width 10 height 9
radio input "true"
click at [644, 393] on label "True" at bounding box center [674, 381] width 98 height 32
click at [643, 386] on input "True" at bounding box center [638, 381] width 10 height 9
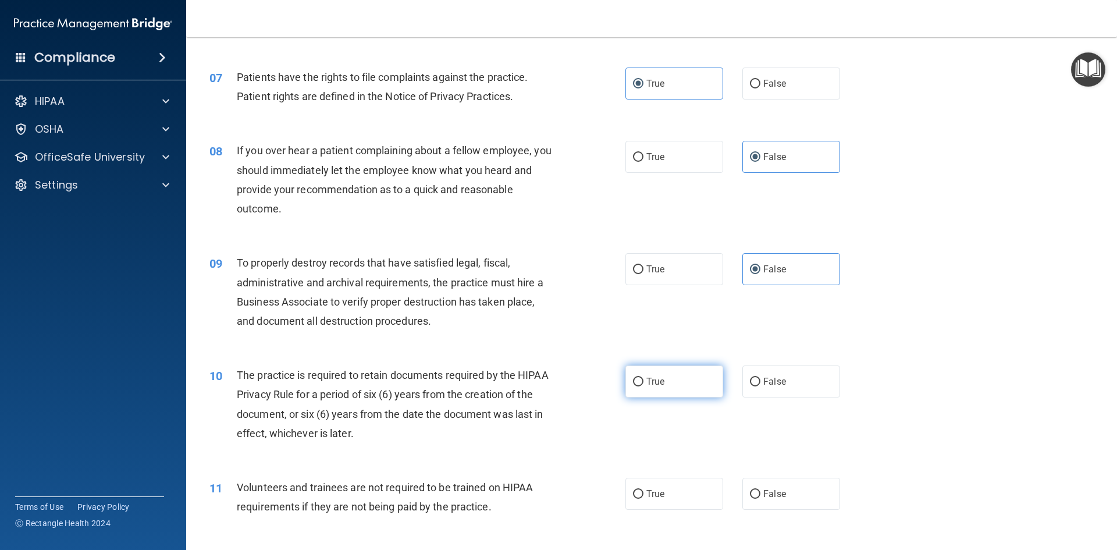
radio input "true"
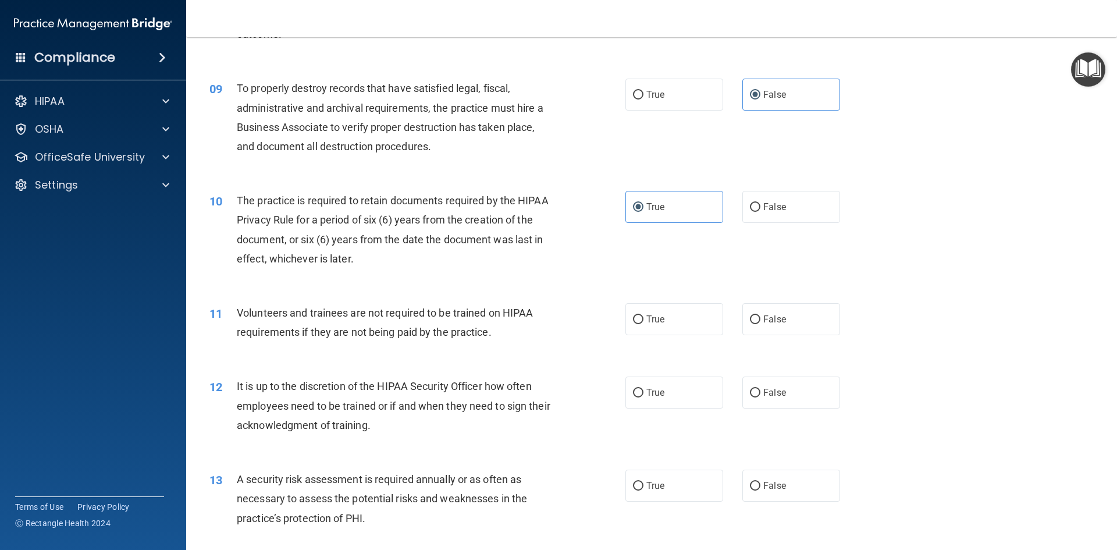
click at [788, 302] on div "11 Volunteers and trainees are not required to be trained on HIPAA requirements…" at bounding box center [651, 324] width 901 height 73
click at [788, 312] on label "False" at bounding box center [791, 319] width 98 height 32
click at [760, 315] on input "False" at bounding box center [755, 319] width 10 height 9
radio input "true"
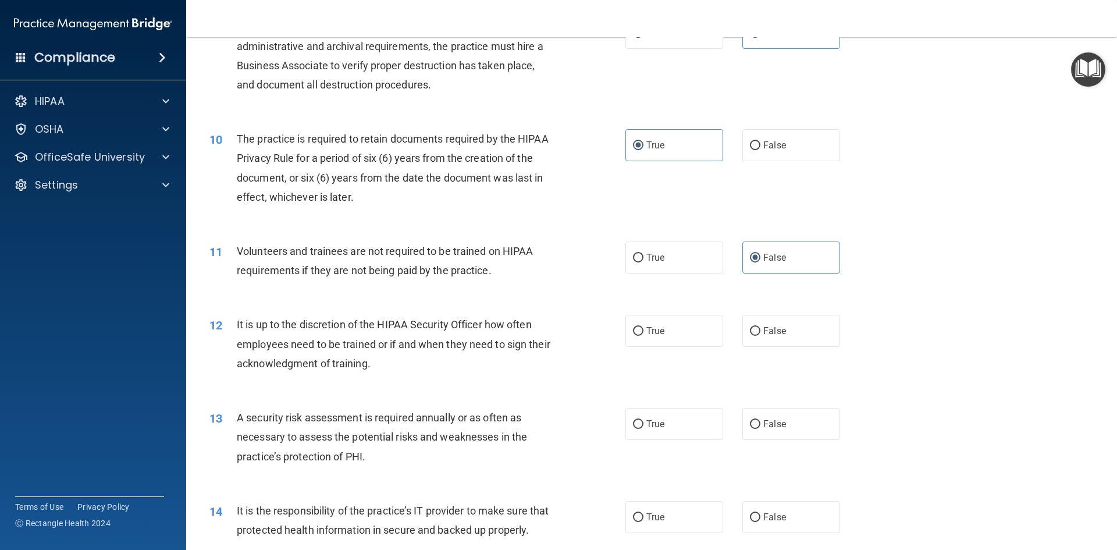
scroll to position [989, 0]
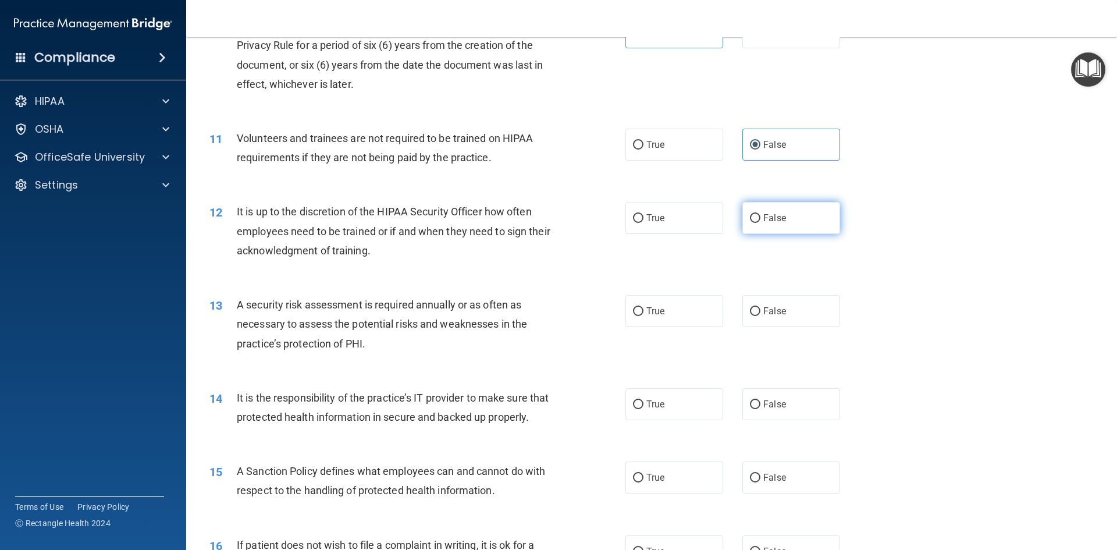
click at [791, 221] on label "False" at bounding box center [791, 218] width 98 height 32
click at [760, 221] on input "False" at bounding box center [755, 218] width 10 height 9
radio input "true"
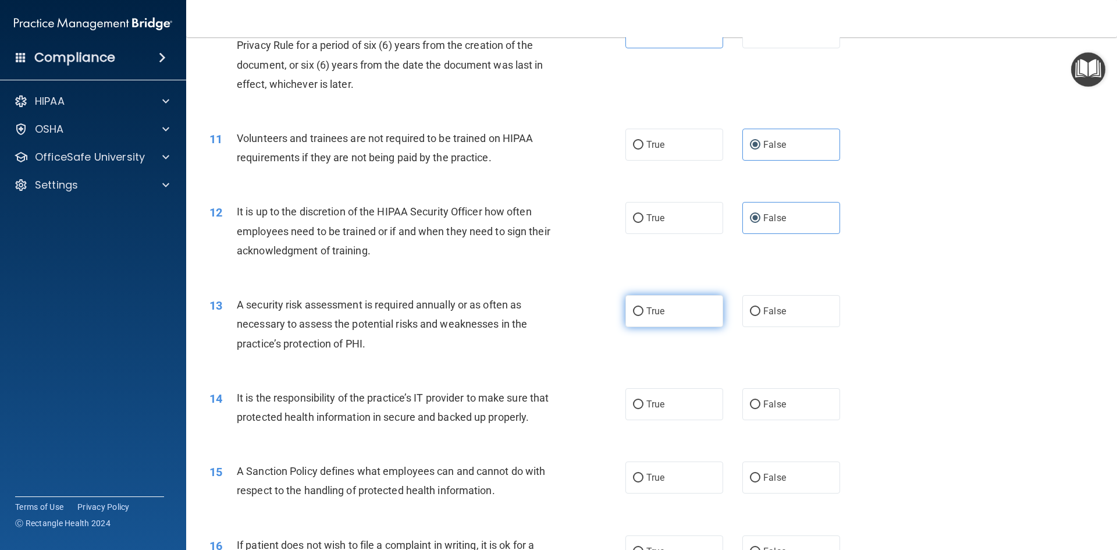
drag, startPoint x: 684, startPoint y: 306, endPoint x: 678, endPoint y: 312, distance: 8.2
click at [683, 306] on label "True" at bounding box center [674, 311] width 98 height 32
click at [643, 307] on input "True" at bounding box center [638, 311] width 10 height 9
radio input "true"
click at [801, 398] on label "False" at bounding box center [791, 404] width 98 height 32
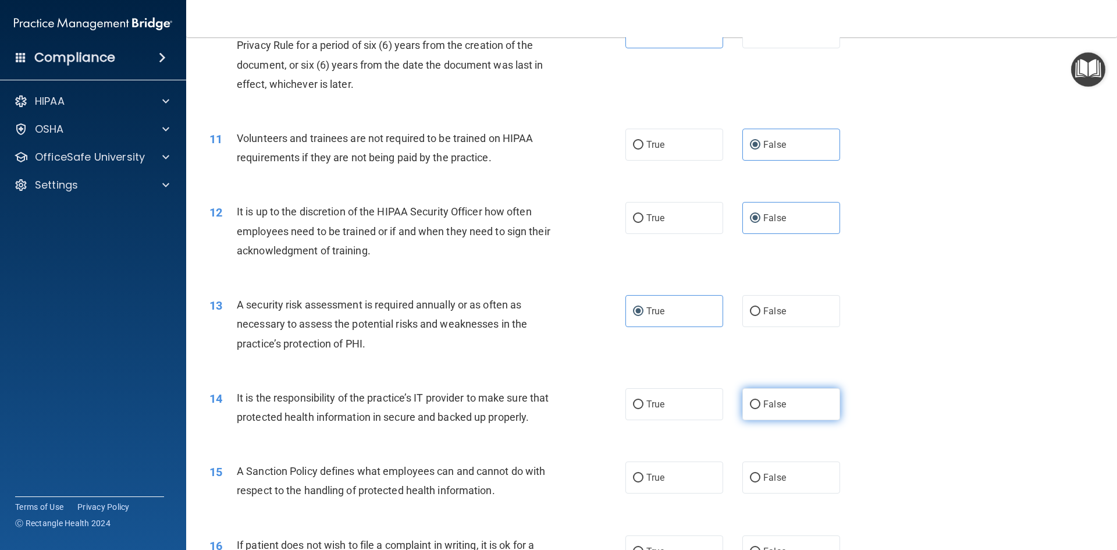
click at [760, 400] on input "False" at bounding box center [755, 404] width 10 height 9
radio input "true"
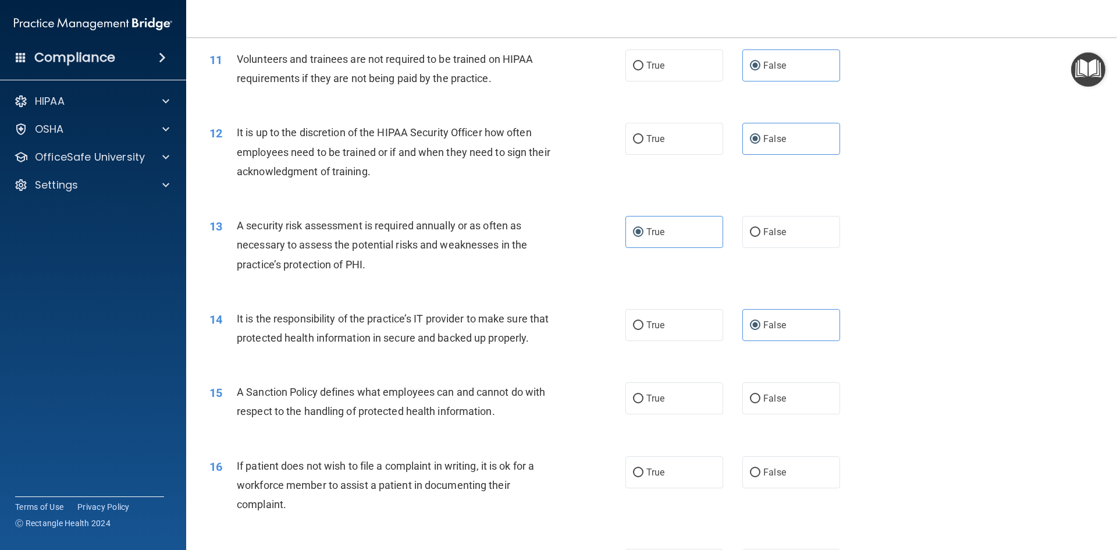
scroll to position [1163, 0]
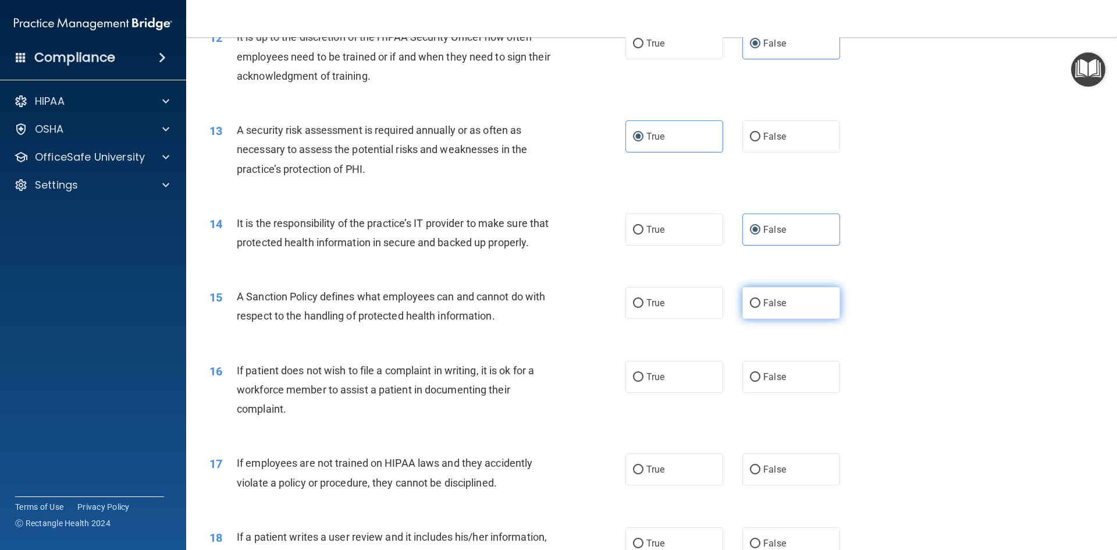
click at [784, 319] on label "False" at bounding box center [791, 303] width 98 height 32
click at [760, 308] on input "False" at bounding box center [755, 303] width 10 height 9
radio input "true"
click at [780, 393] on label "False" at bounding box center [791, 377] width 98 height 32
click at [760, 382] on input "False" at bounding box center [755, 377] width 10 height 9
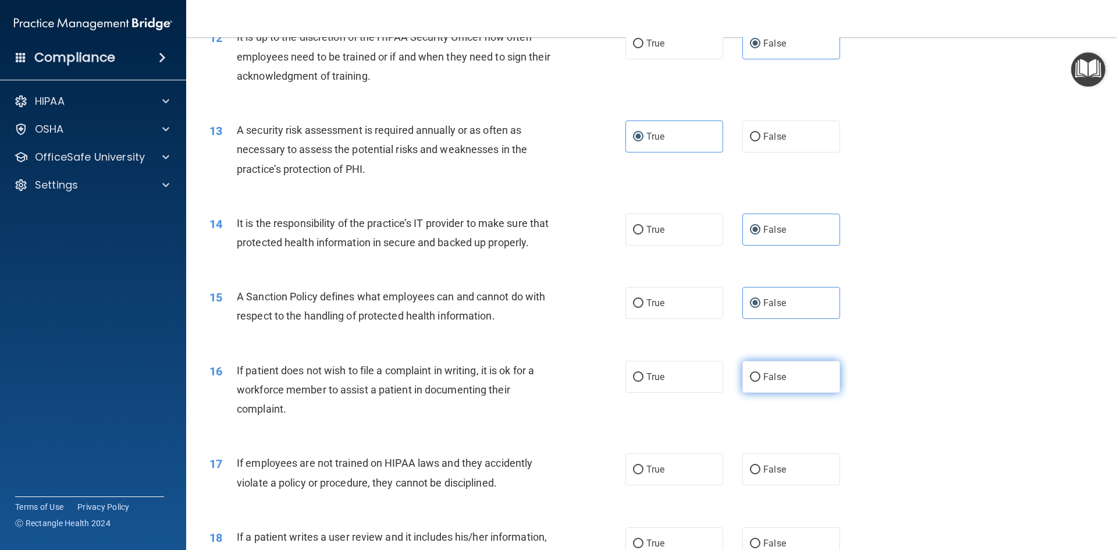
radio input "true"
click at [641, 393] on label "True" at bounding box center [674, 377] width 98 height 32
click at [641, 382] on input "True" at bounding box center [638, 377] width 10 height 9
radio input "true"
radio input "false"
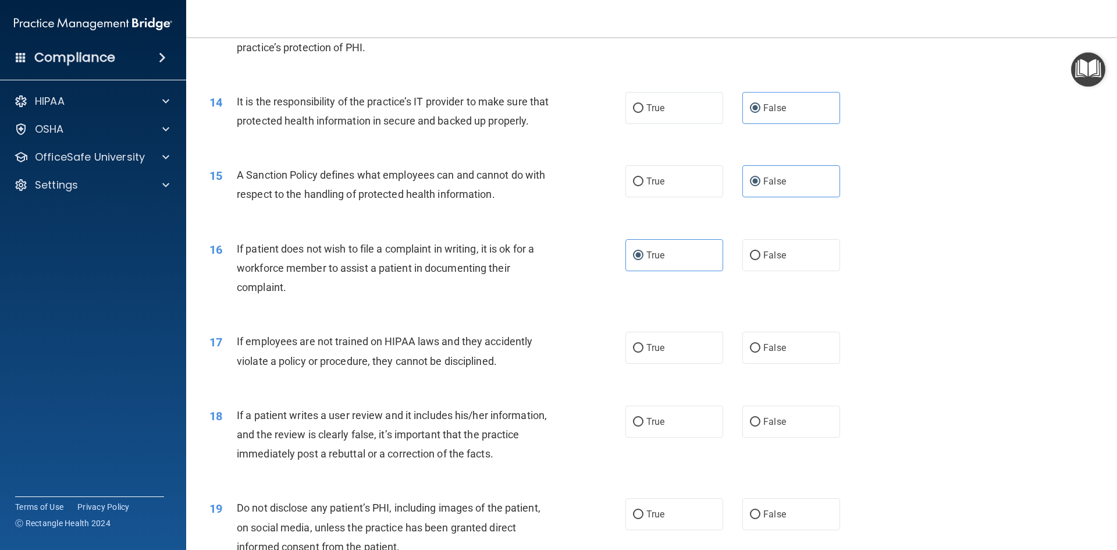
scroll to position [1396, 0]
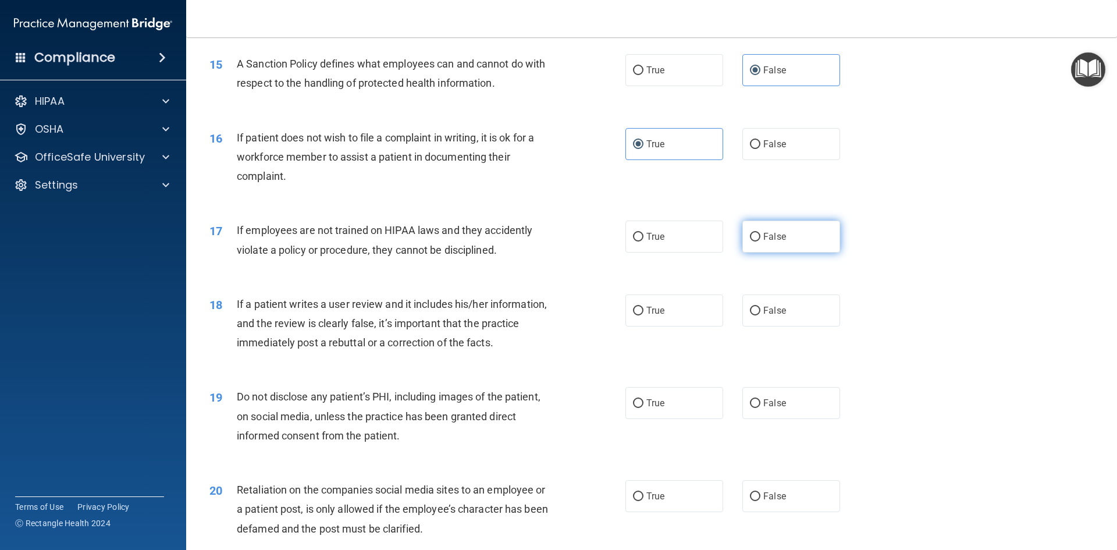
click at [770, 242] on span "False" at bounding box center [774, 236] width 23 height 11
click at [760, 241] on input "False" at bounding box center [755, 237] width 10 height 9
radio input "true"
click at [792, 326] on label "False" at bounding box center [791, 310] width 98 height 32
click at [760, 315] on input "False" at bounding box center [755, 310] width 10 height 9
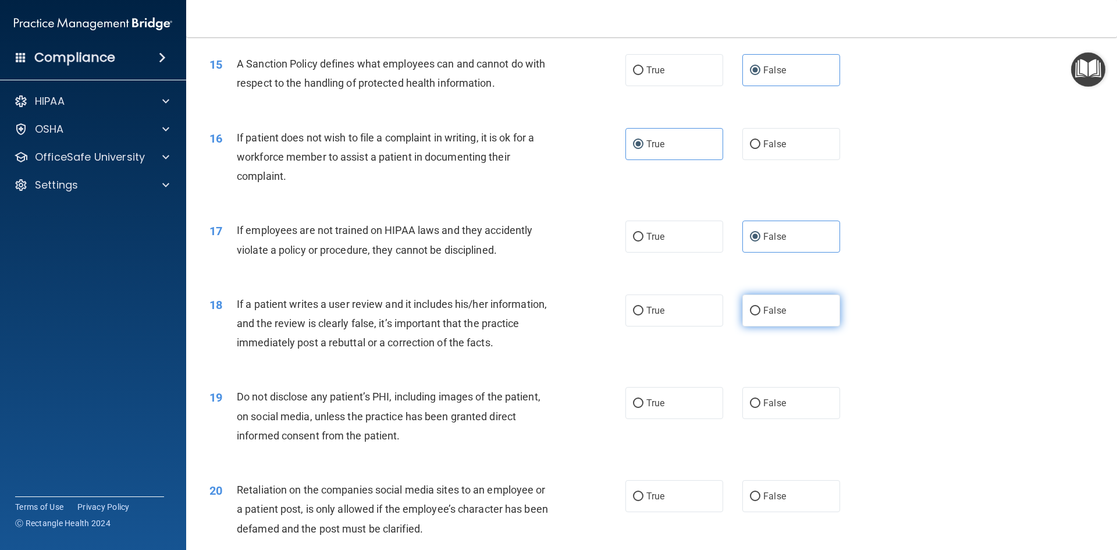
radio input "true"
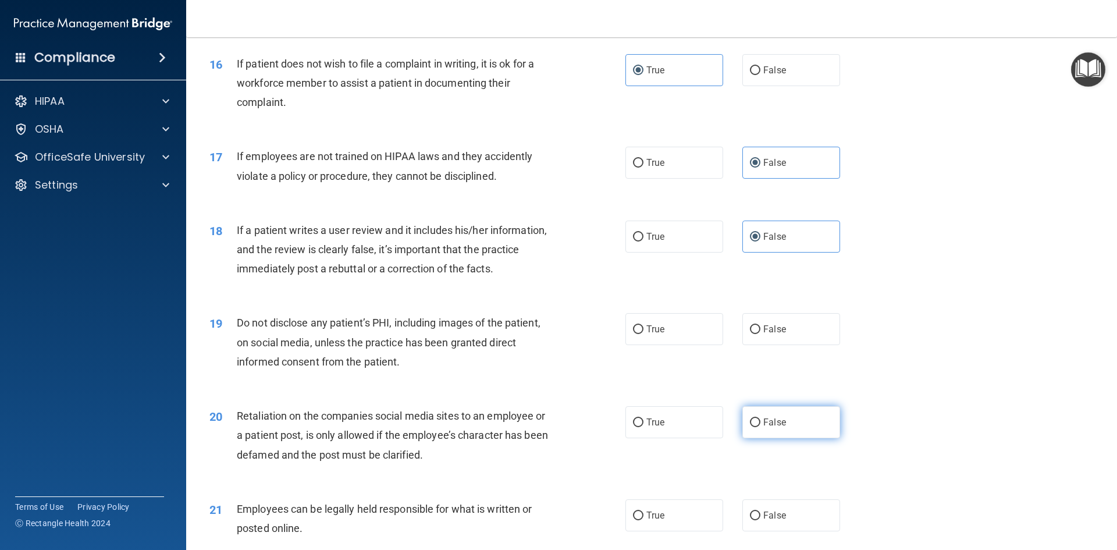
scroll to position [1512, 0]
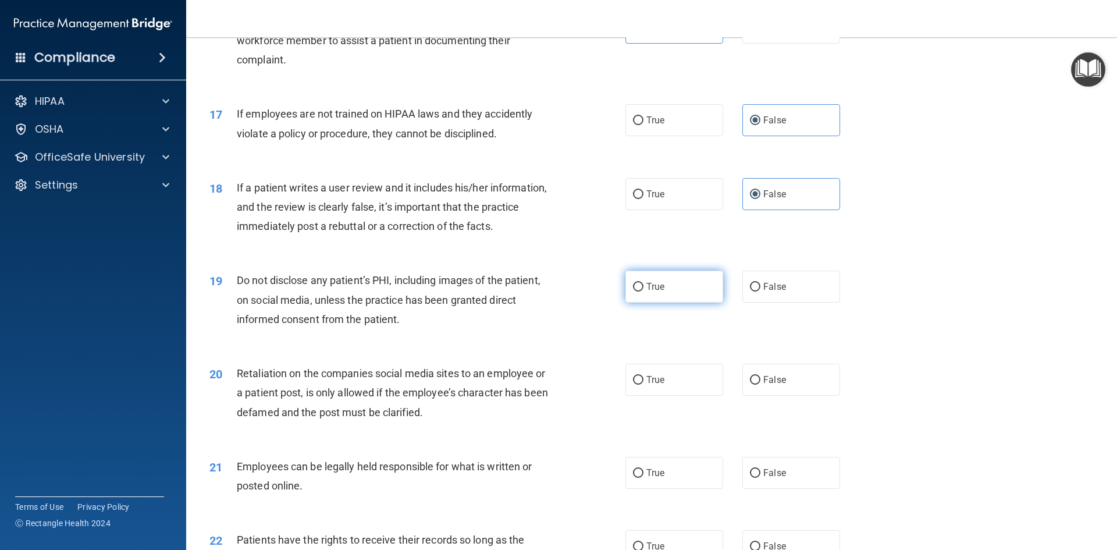
click at [657, 292] on span "True" at bounding box center [655, 286] width 18 height 11
click at [643, 291] on input "True" at bounding box center [638, 287] width 10 height 9
radio input "true"
click at [776, 395] on label "False" at bounding box center [791, 379] width 98 height 32
click at [760, 384] on input "False" at bounding box center [755, 380] width 10 height 9
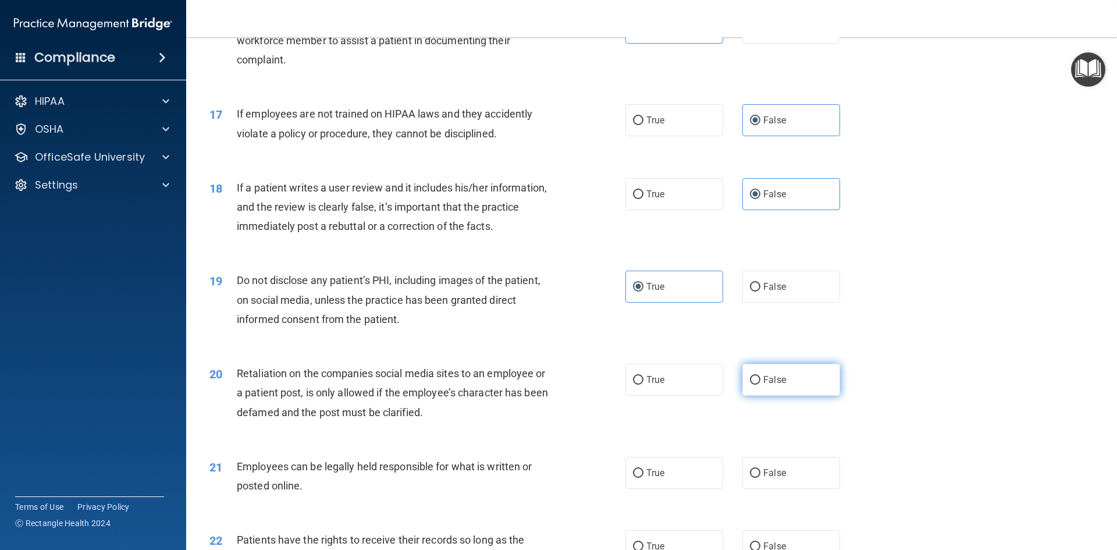
radio input "true"
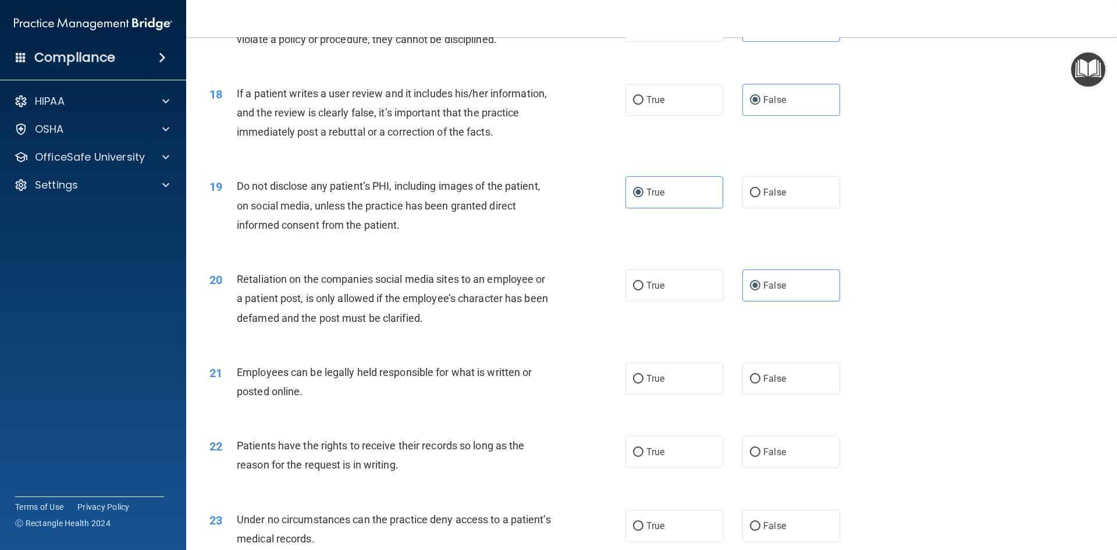
scroll to position [1687, 0]
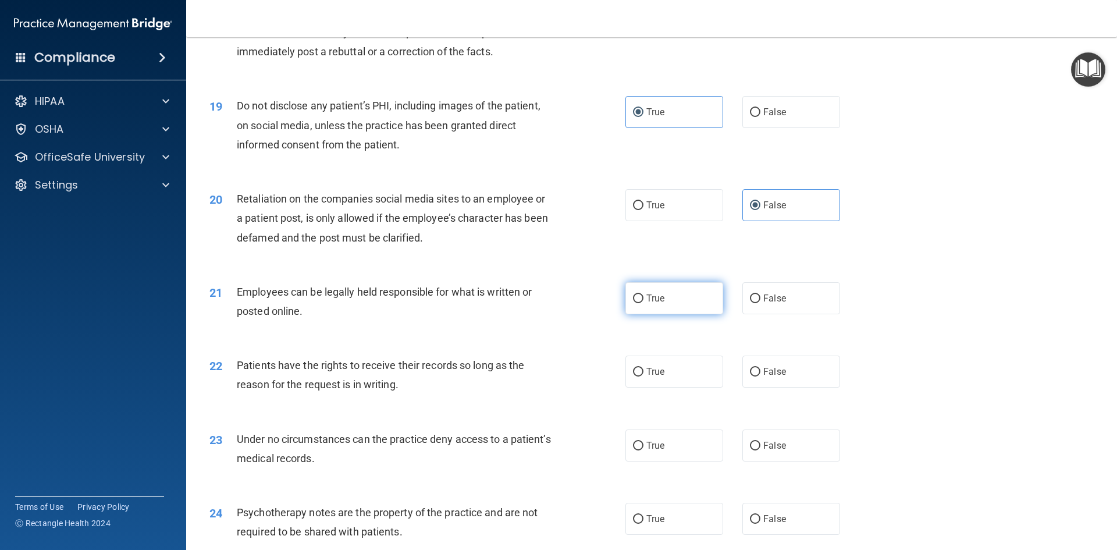
click at [661, 314] on label "True" at bounding box center [674, 298] width 98 height 32
click at [643, 303] on input "True" at bounding box center [638, 298] width 10 height 9
radio input "true"
click at [761, 387] on label "False" at bounding box center [791, 371] width 98 height 32
click at [760, 376] on input "False" at bounding box center [755, 372] width 10 height 9
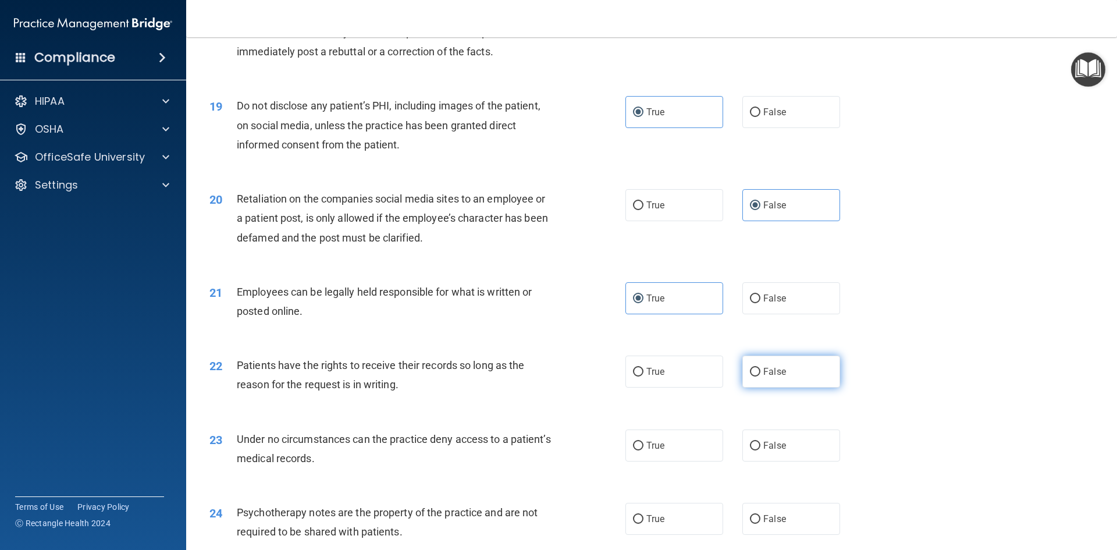
radio input "true"
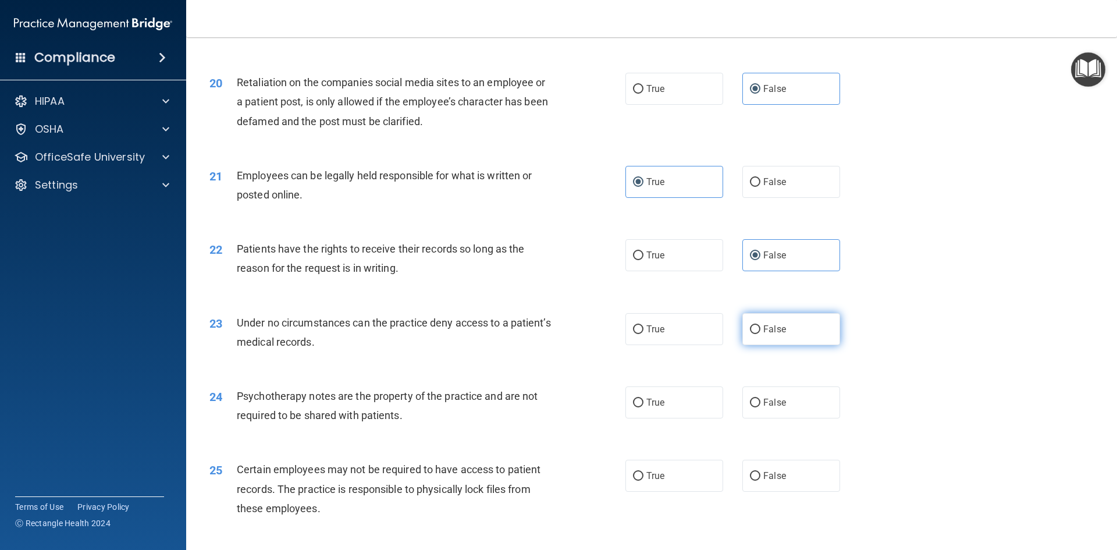
click at [776, 334] on span "False" at bounding box center [774, 328] width 23 height 11
click at [760, 334] on input "False" at bounding box center [755, 329] width 10 height 9
radio input "true"
click at [650, 408] on span "True" at bounding box center [655, 402] width 18 height 11
click at [643, 407] on input "True" at bounding box center [638, 402] width 10 height 9
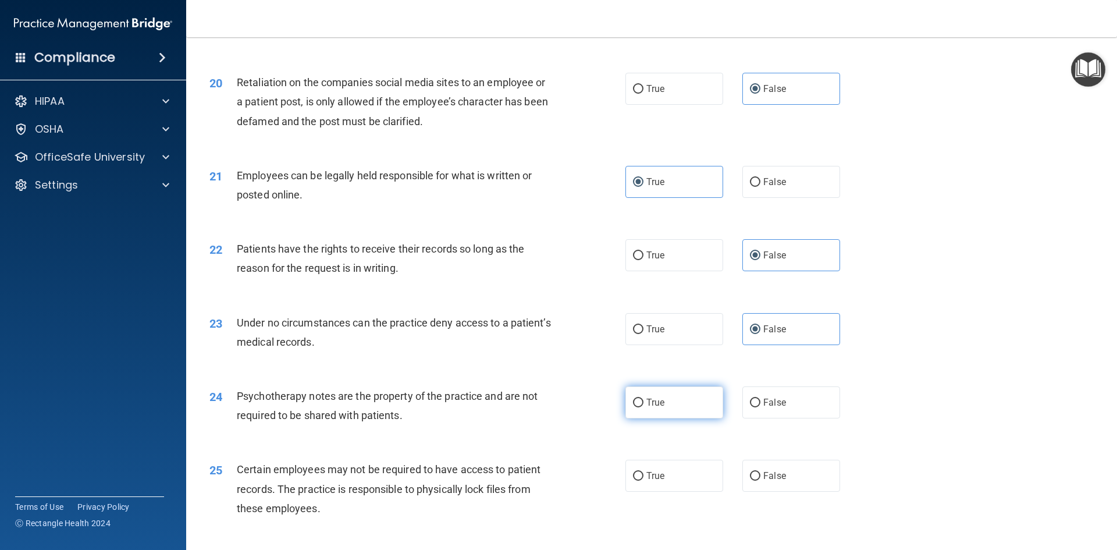
radio input "true"
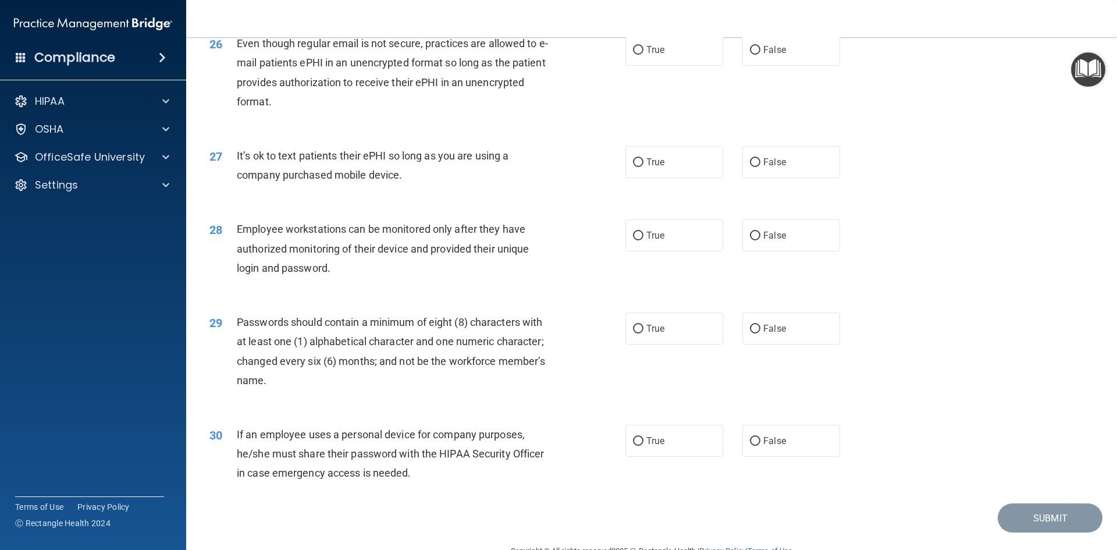
scroll to position [2370, 0]
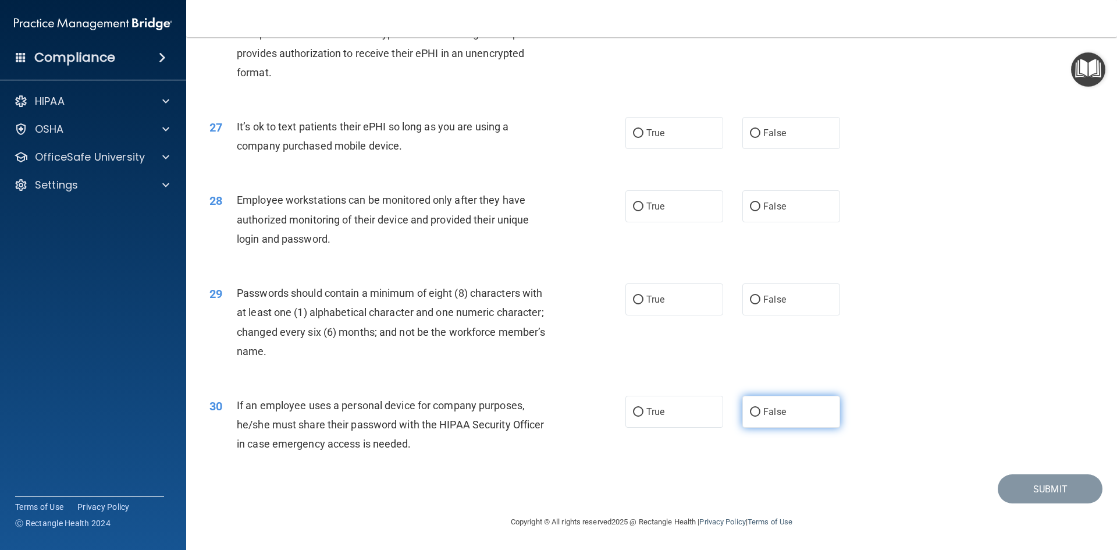
click at [772, 414] on span "False" at bounding box center [774, 411] width 23 height 11
click at [760, 414] on input "False" at bounding box center [755, 412] width 10 height 9
radio input "true"
click at [658, 287] on label "True" at bounding box center [674, 299] width 98 height 32
click at [643, 295] on input "True" at bounding box center [638, 299] width 10 height 9
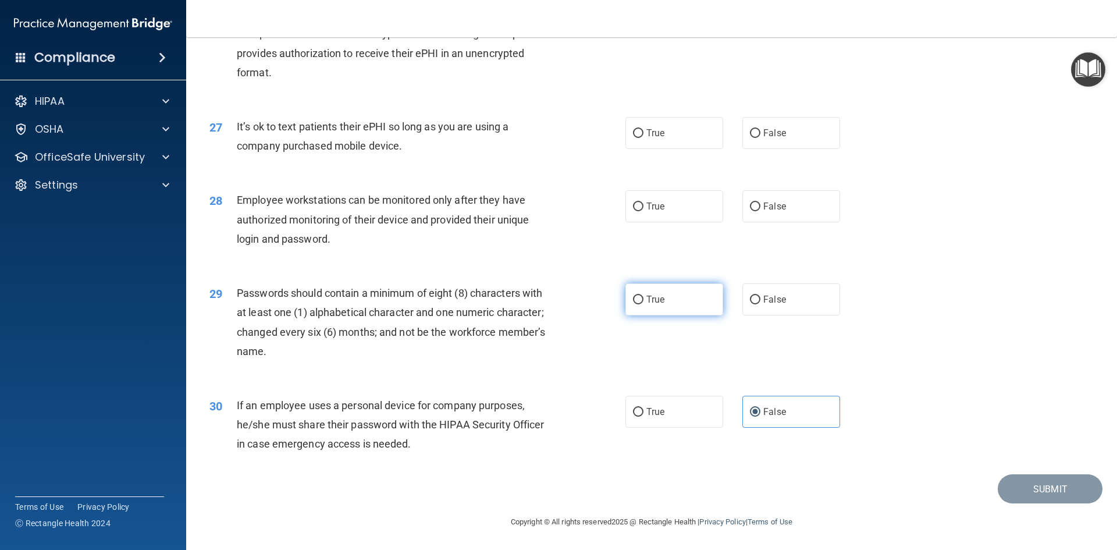
radio input "true"
click at [765, 198] on label "False" at bounding box center [791, 206] width 98 height 32
click at [760, 202] on input "False" at bounding box center [755, 206] width 10 height 9
radio input "true"
click at [670, 143] on label "True" at bounding box center [674, 133] width 98 height 32
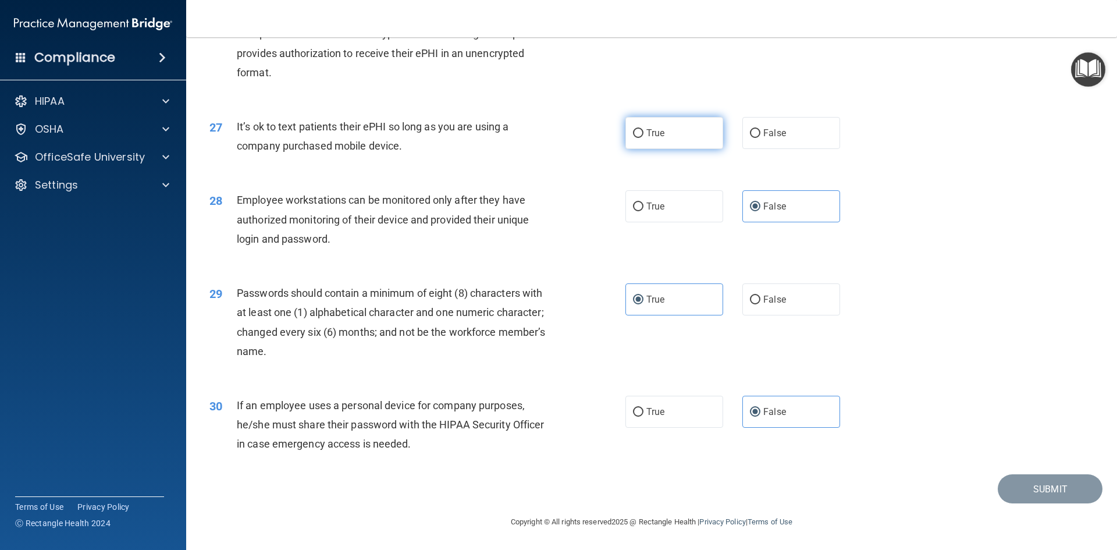
click at [643, 138] on input "True" at bounding box center [638, 133] width 10 height 9
radio input "true"
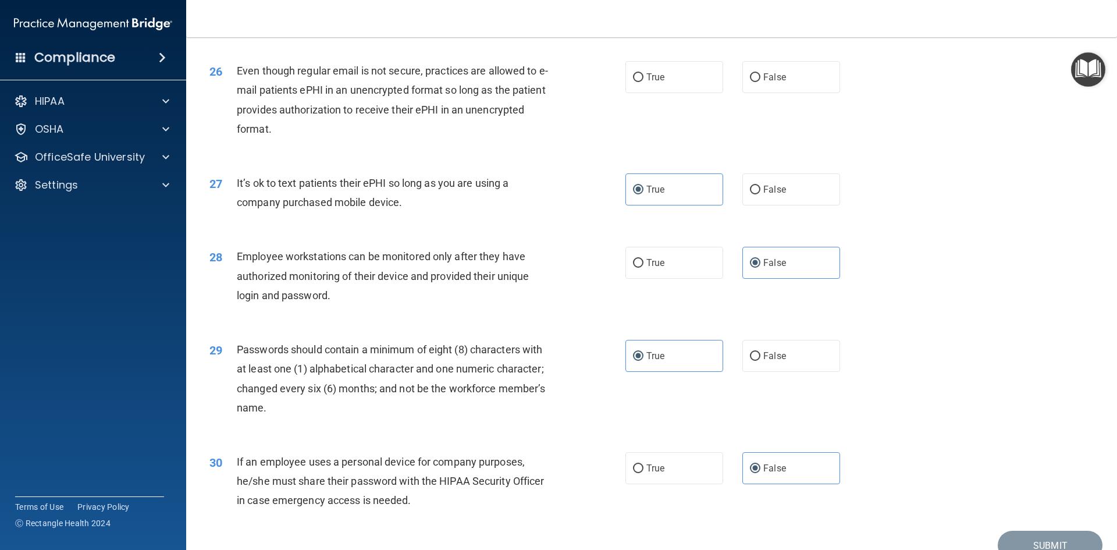
scroll to position [2195, 0]
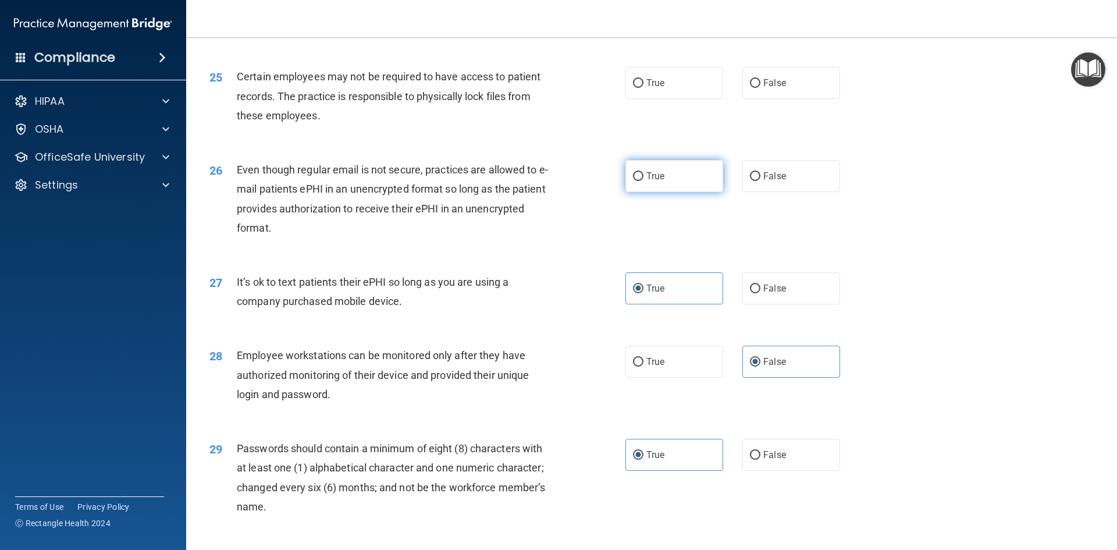
click at [698, 192] on label "True" at bounding box center [674, 176] width 98 height 32
click at [643, 181] on input "True" at bounding box center [638, 176] width 10 height 9
radio input "true"
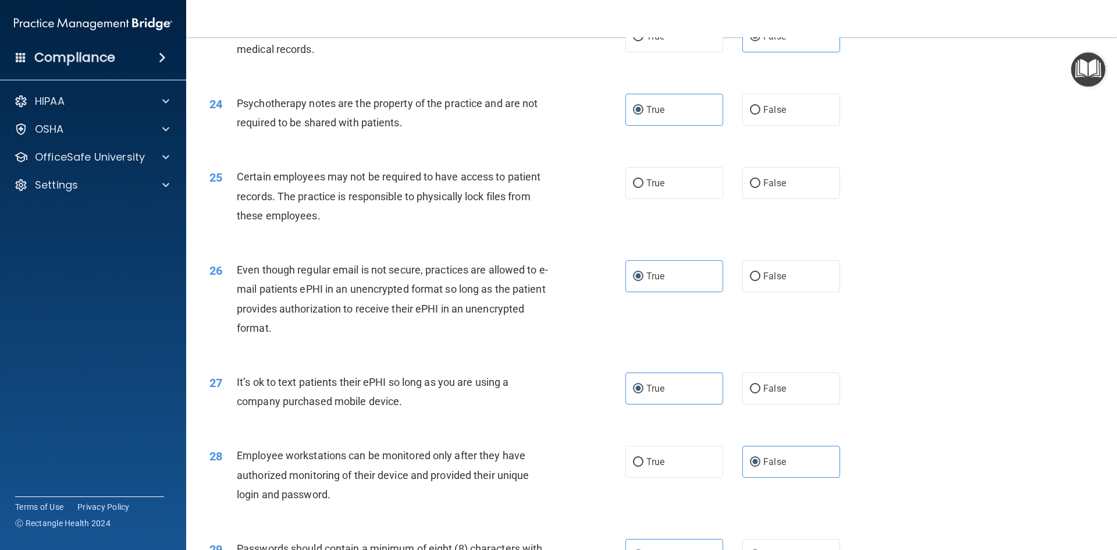
scroll to position [2021, 0]
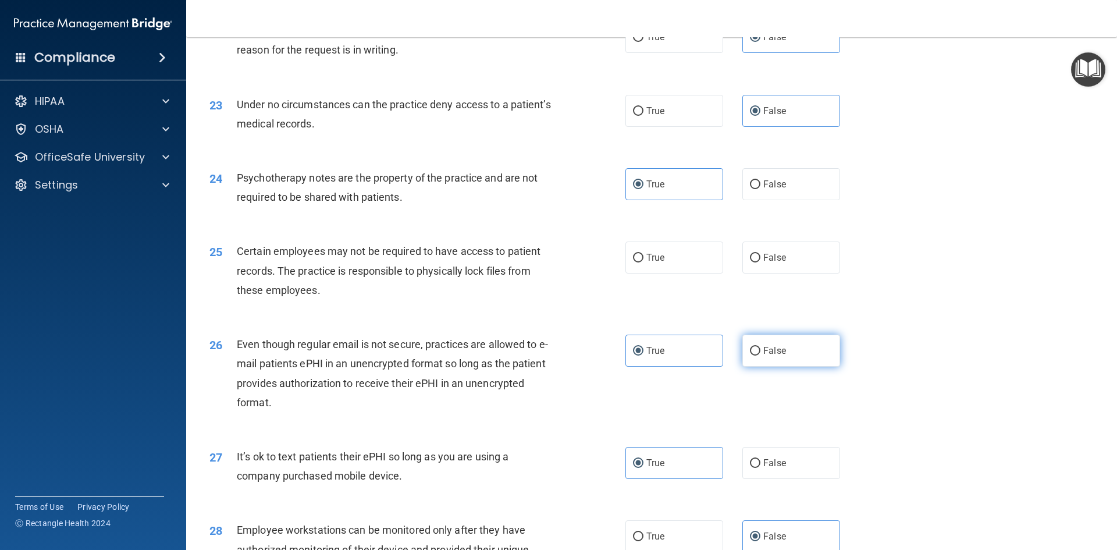
click at [783, 362] on label "False" at bounding box center [791, 350] width 98 height 32
click at [760, 355] on input "False" at bounding box center [755, 351] width 10 height 9
radio input "true"
radio input "false"
click at [671, 273] on label "True" at bounding box center [674, 257] width 98 height 32
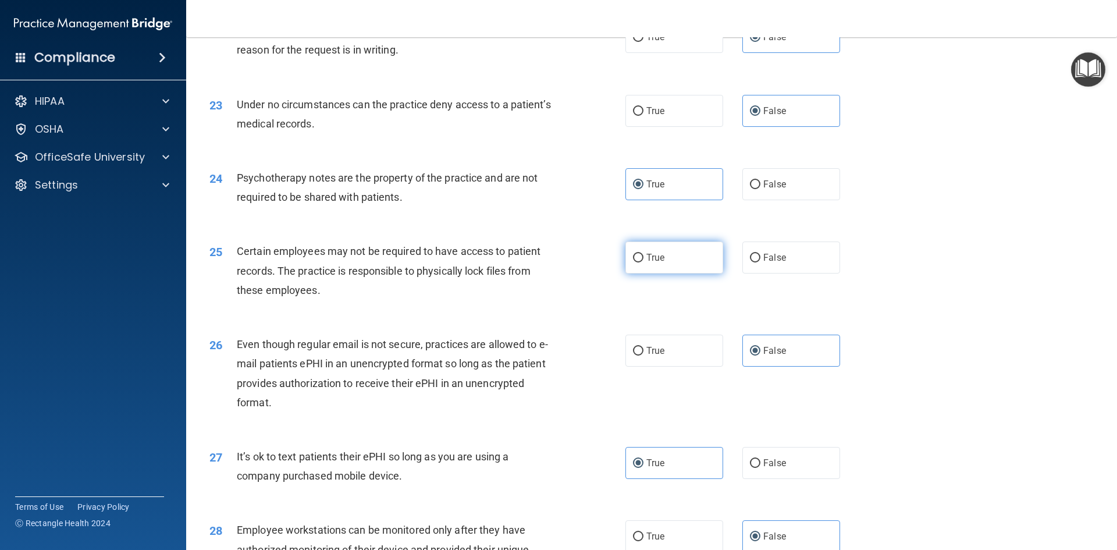
click at [643, 262] on input "True" at bounding box center [638, 258] width 10 height 9
radio input "true"
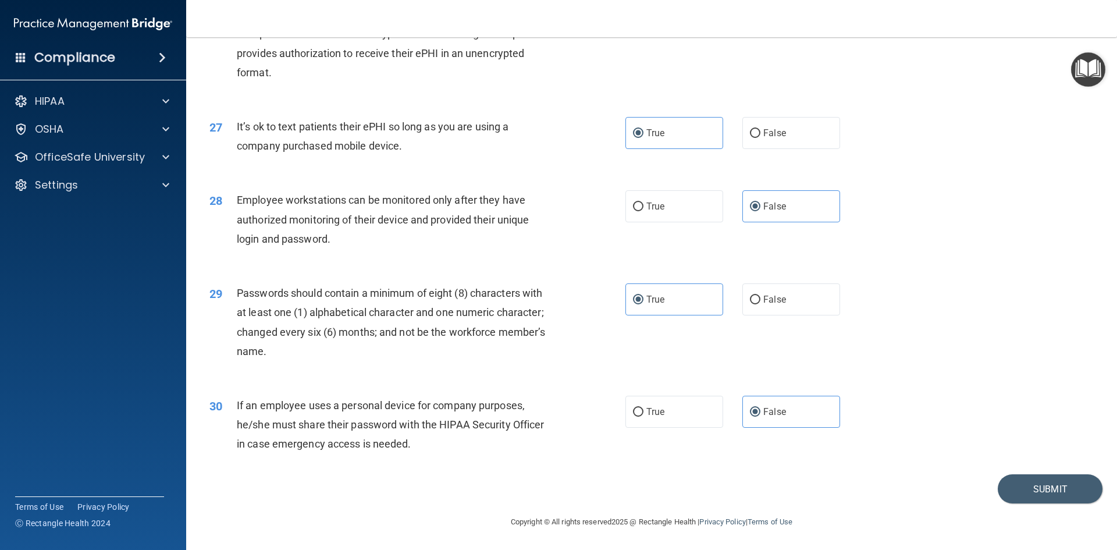
scroll to position [2370, 0]
click at [1027, 491] on button "Submit" at bounding box center [1049, 489] width 105 height 30
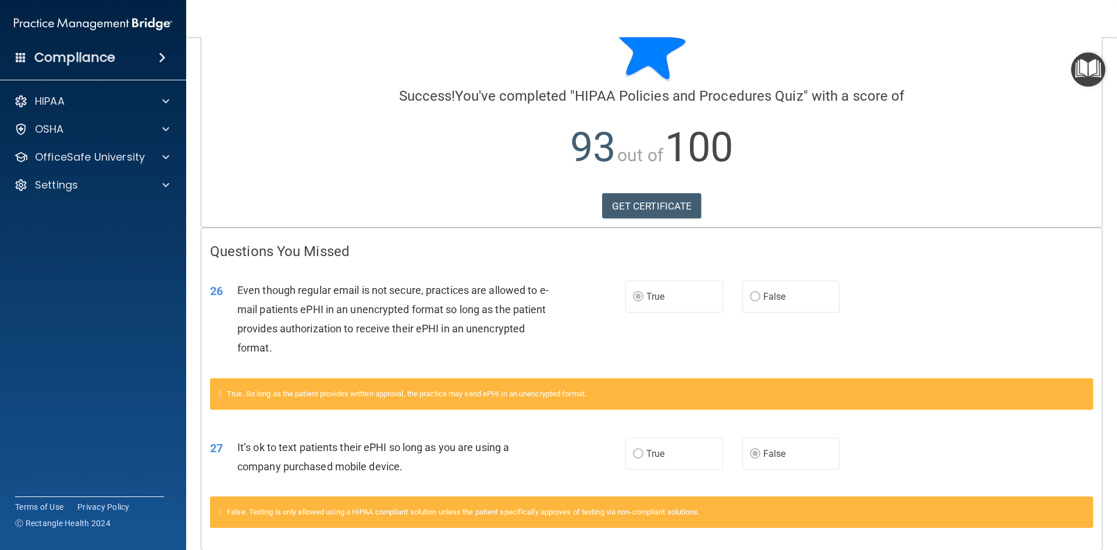
scroll to position [94, 0]
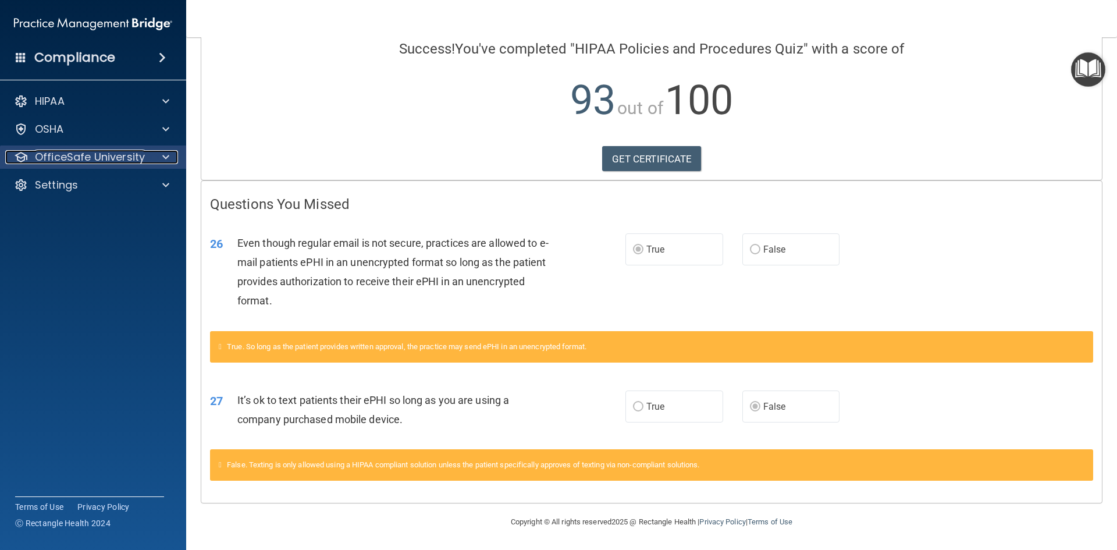
click at [81, 157] on p "OfficeSafe University" at bounding box center [90, 157] width 110 height 14
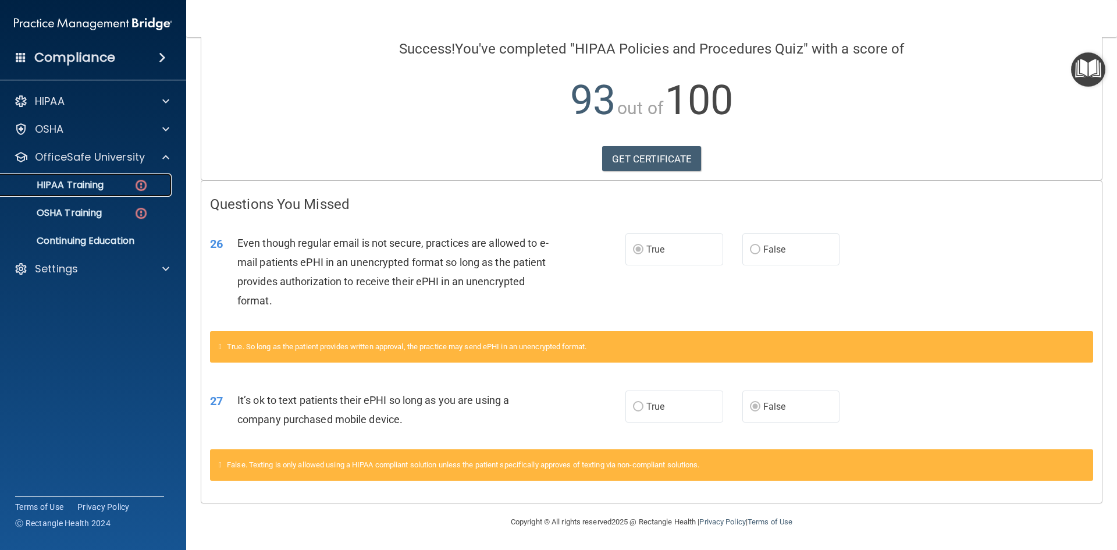
click at [124, 190] on div "HIPAA Training" at bounding box center [87, 185] width 159 height 12
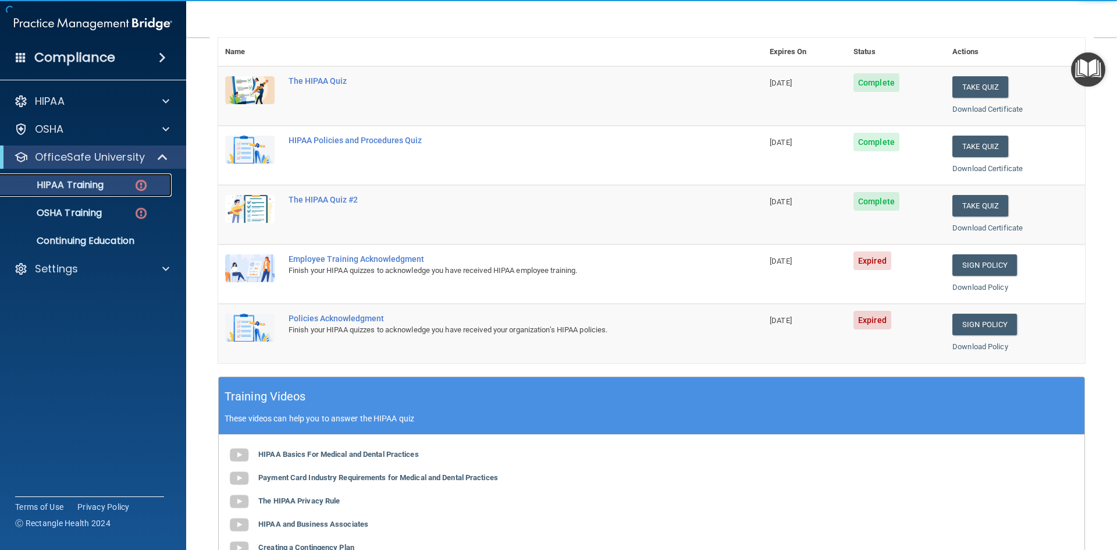
scroll to position [35, 0]
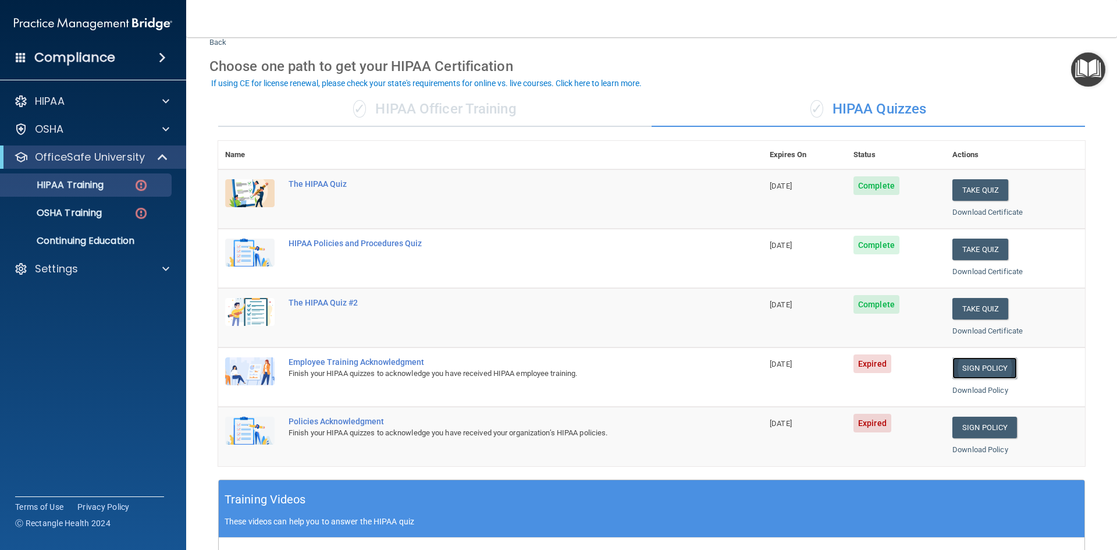
click at [985, 369] on link "Sign Policy" at bounding box center [984, 368] width 65 height 22
click at [978, 362] on link "Sign Policy" at bounding box center [984, 368] width 65 height 22
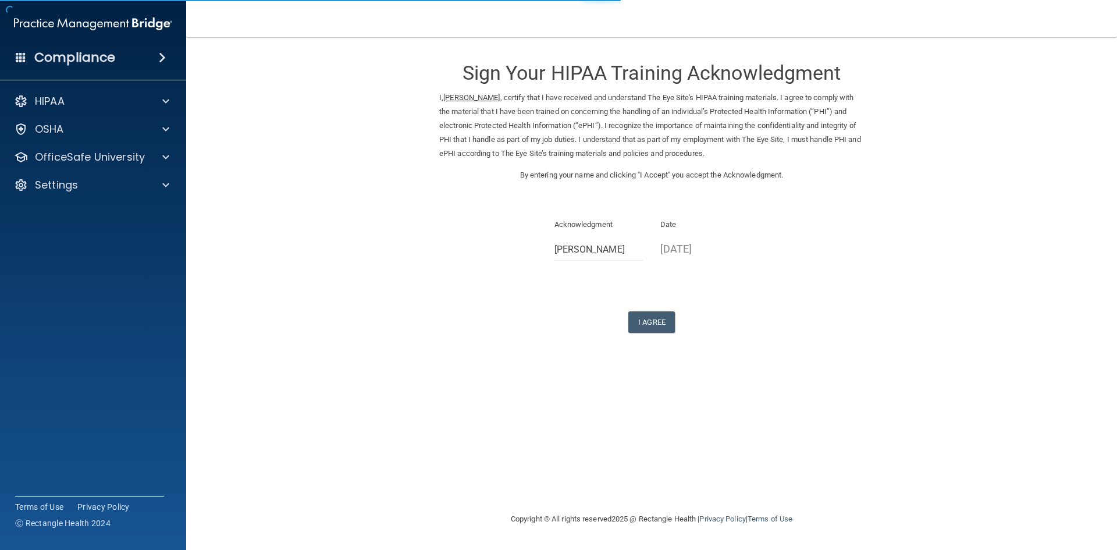
click at [612, 330] on div "I Agree" at bounding box center [651, 322] width 425 height 22
click at [638, 322] on button "I Agree" at bounding box center [651, 322] width 47 height 22
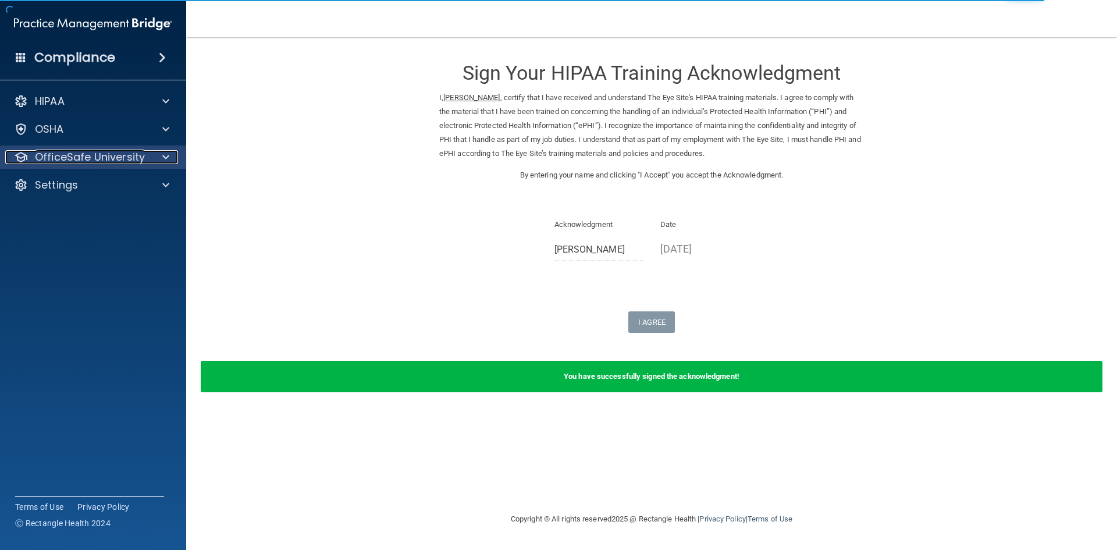
click at [78, 158] on p "OfficeSafe University" at bounding box center [90, 157] width 110 height 14
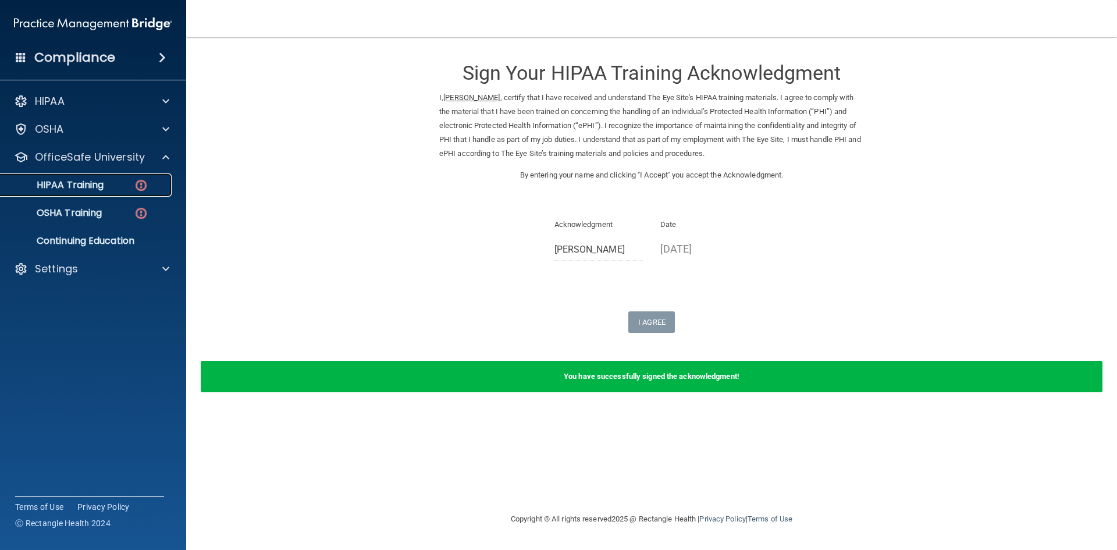
click at [108, 180] on div "HIPAA Training" at bounding box center [87, 185] width 159 height 12
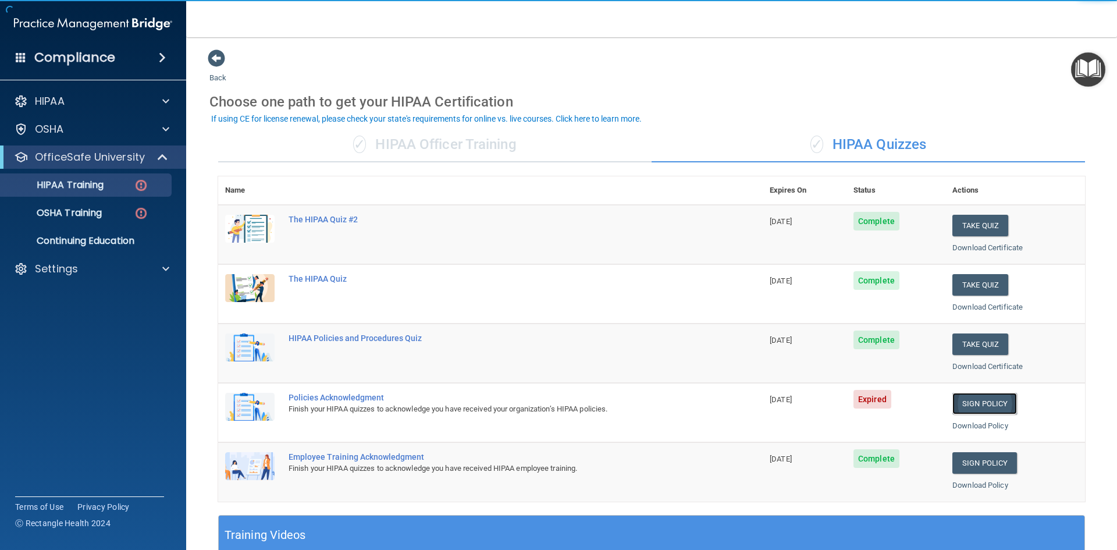
click at [975, 406] on link "Sign Policy" at bounding box center [984, 404] width 65 height 22
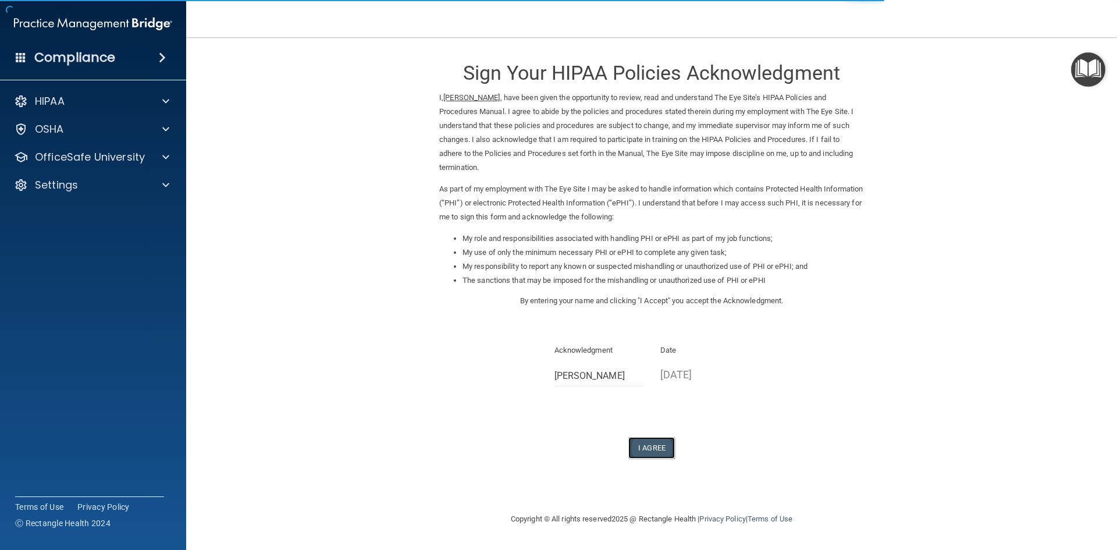
click at [643, 437] on button "I Agree" at bounding box center [651, 448] width 47 height 22
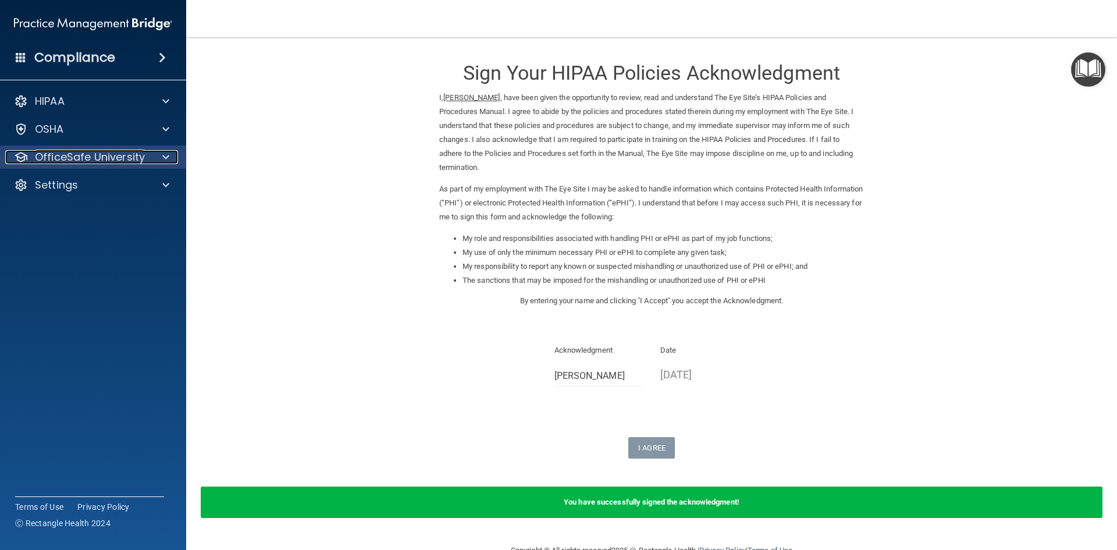
click at [145, 157] on div "OfficeSafe University" at bounding box center [77, 157] width 144 height 14
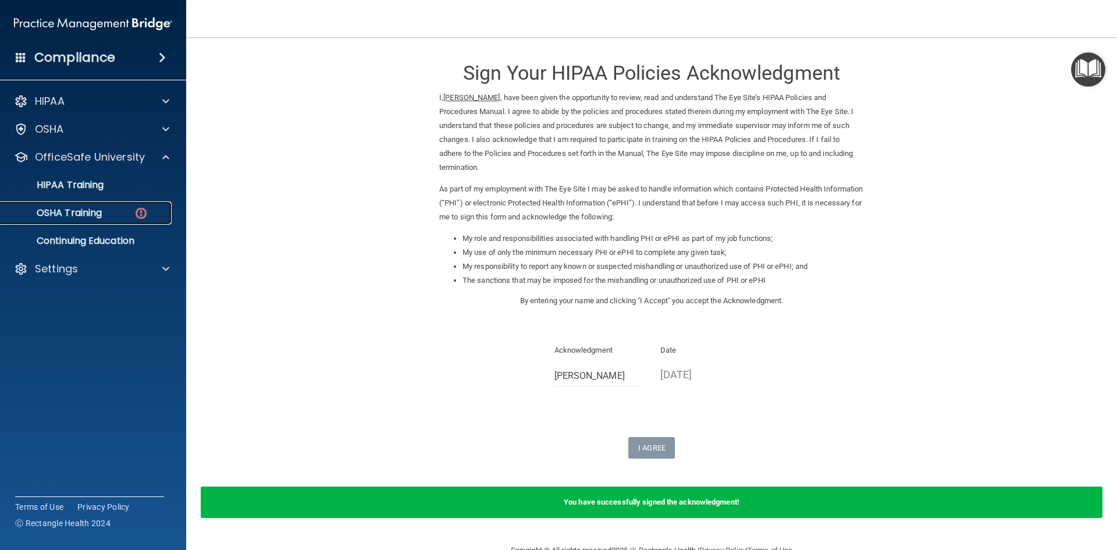
click at [134, 208] on img at bounding box center [141, 213] width 15 height 15
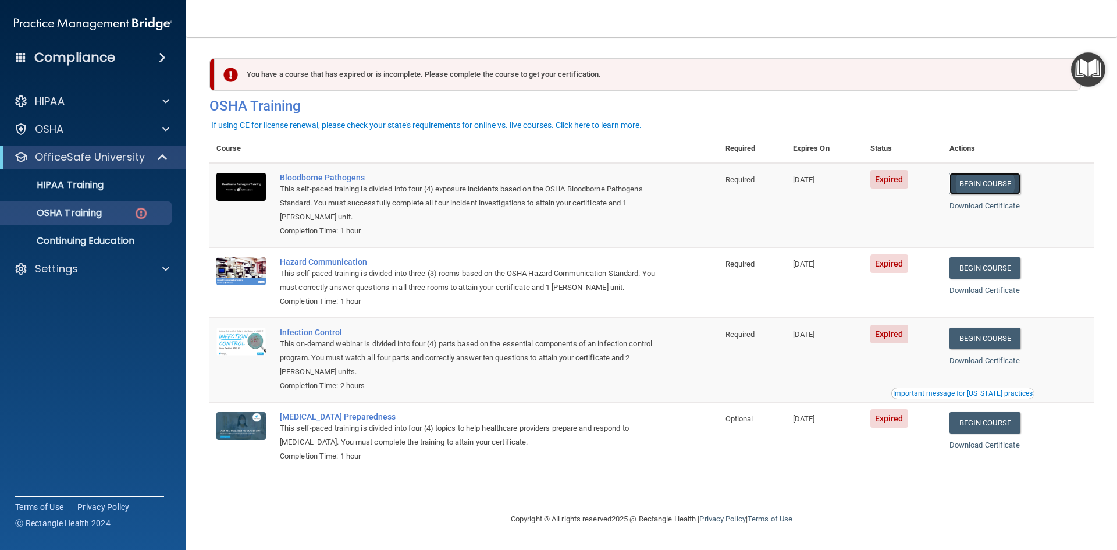
click at [983, 186] on link "Begin Course" at bounding box center [984, 184] width 71 height 22
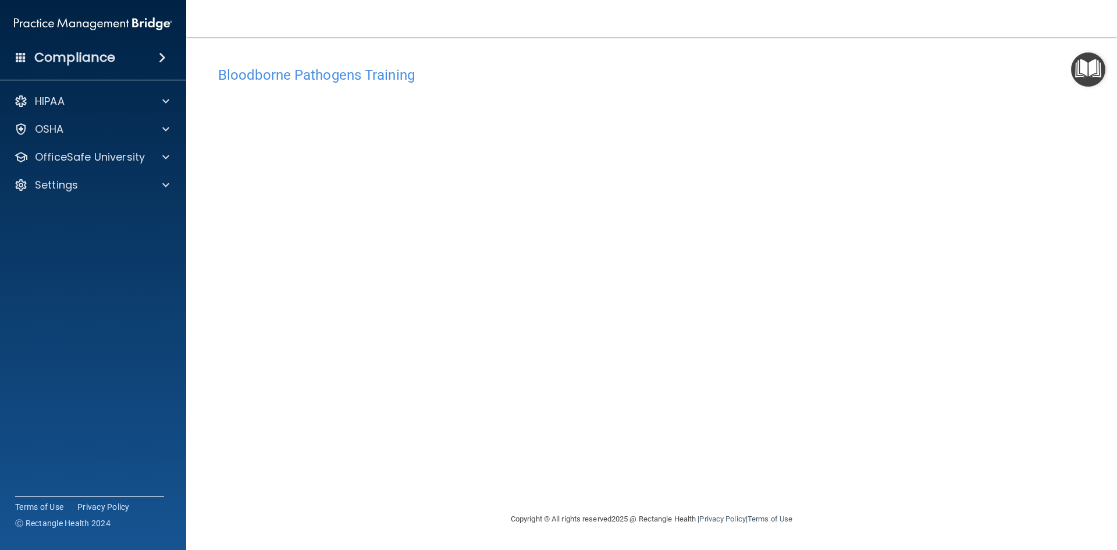
click at [571, 471] on div "Bloodborne Pathogens Training This course doesn’t expire until 09/30/2025. Are …" at bounding box center [651, 285] width 884 height 451
click at [138, 161] on p "OfficeSafe University" at bounding box center [90, 157] width 110 height 14
click at [126, 213] on div "OSHA Training" at bounding box center [87, 213] width 159 height 12
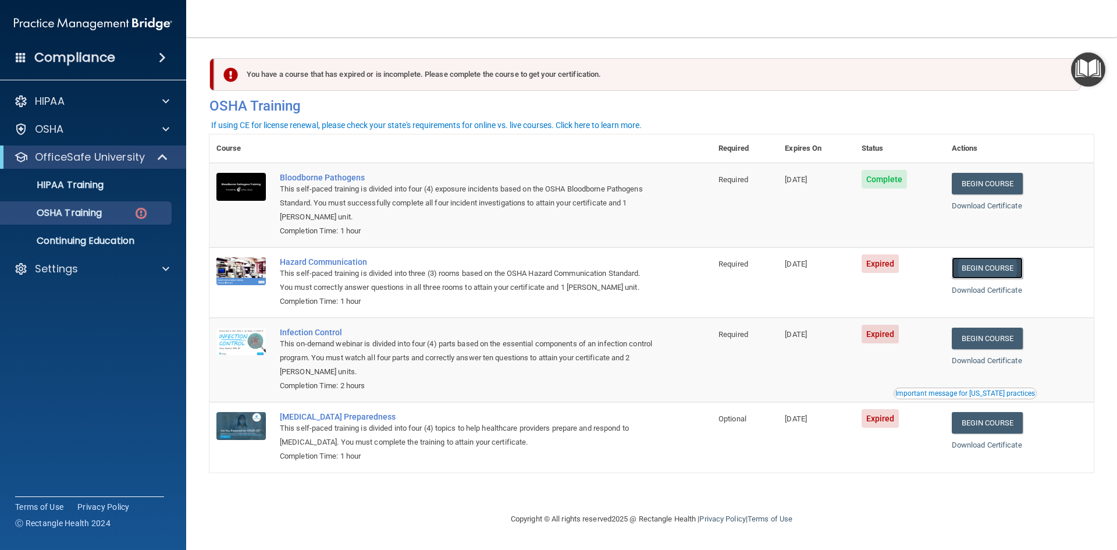
click at [986, 268] on link "Begin Course" at bounding box center [986, 268] width 71 height 22
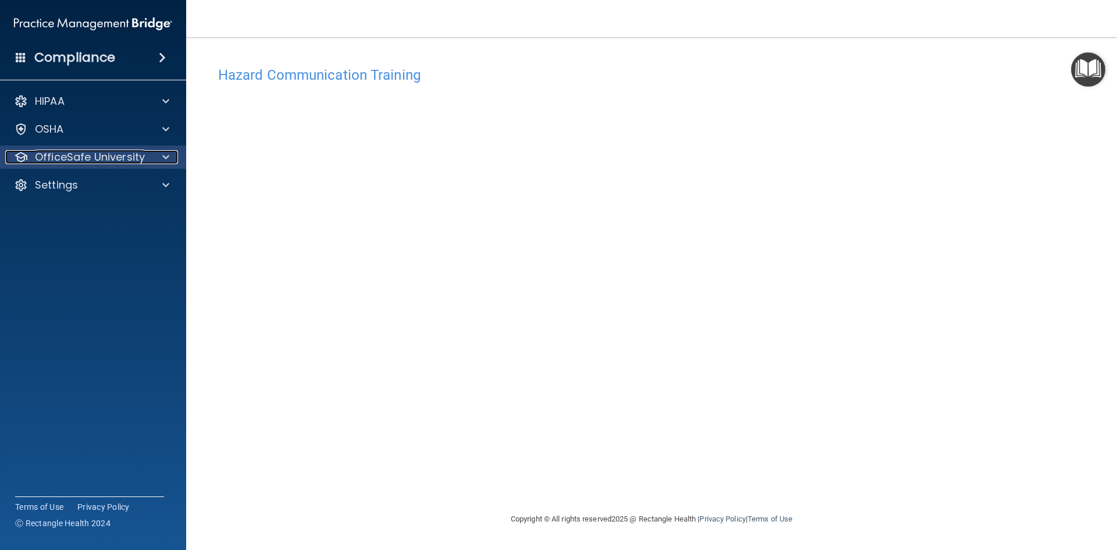
click at [105, 163] on p "OfficeSafe University" at bounding box center [90, 157] width 110 height 14
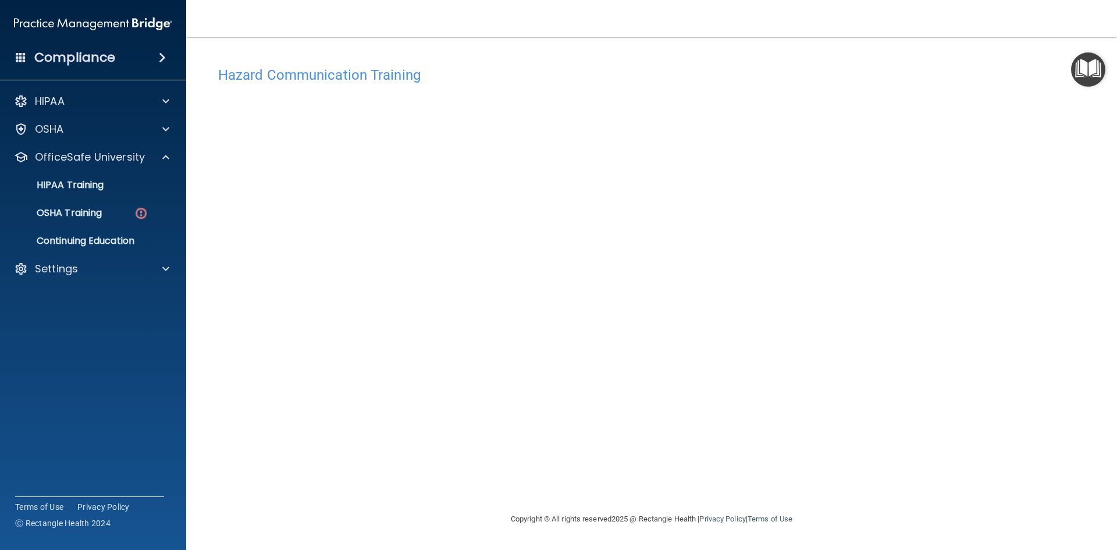
click at [128, 198] on ul "HIPAA Training OSHA Training Continuing Education" at bounding box center [93, 211] width 211 height 84
click at [128, 202] on link "OSHA Training" at bounding box center [79, 212] width 183 height 23
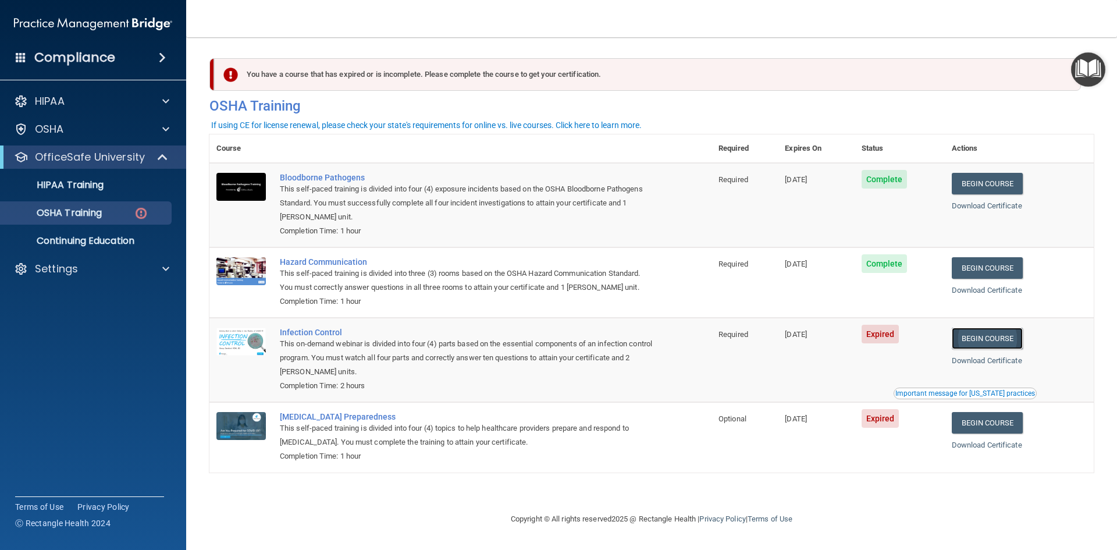
click at [990, 345] on link "Begin Course" at bounding box center [986, 338] width 71 height 22
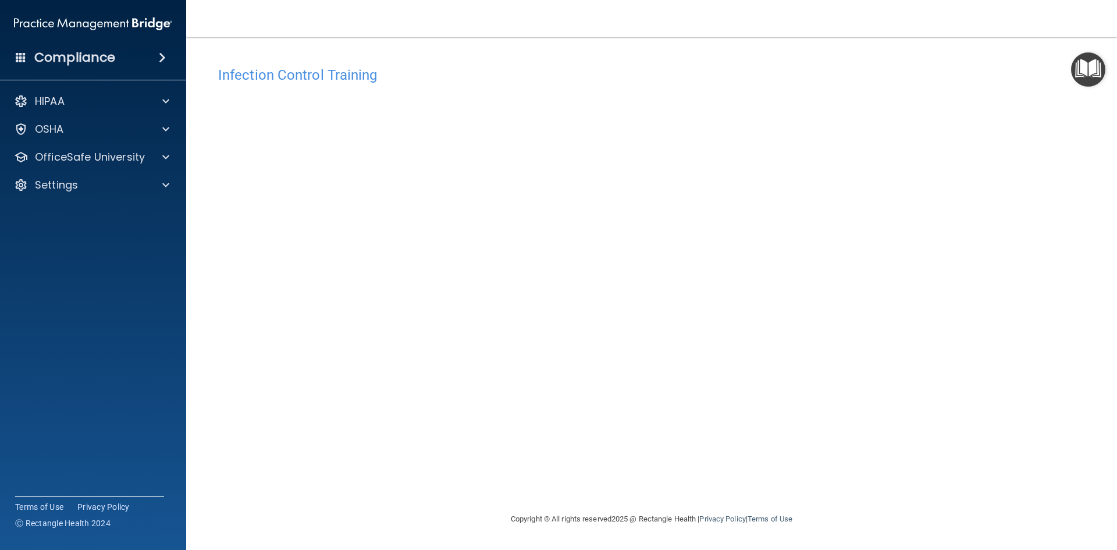
click at [142, 173] on div "HIPAA Documents and Policies Report an Incident Business Associates Emergency P…" at bounding box center [93, 145] width 187 height 121
click at [146, 158] on div "OfficeSafe University" at bounding box center [77, 157] width 144 height 14
click at [144, 212] on img at bounding box center [141, 213] width 15 height 15
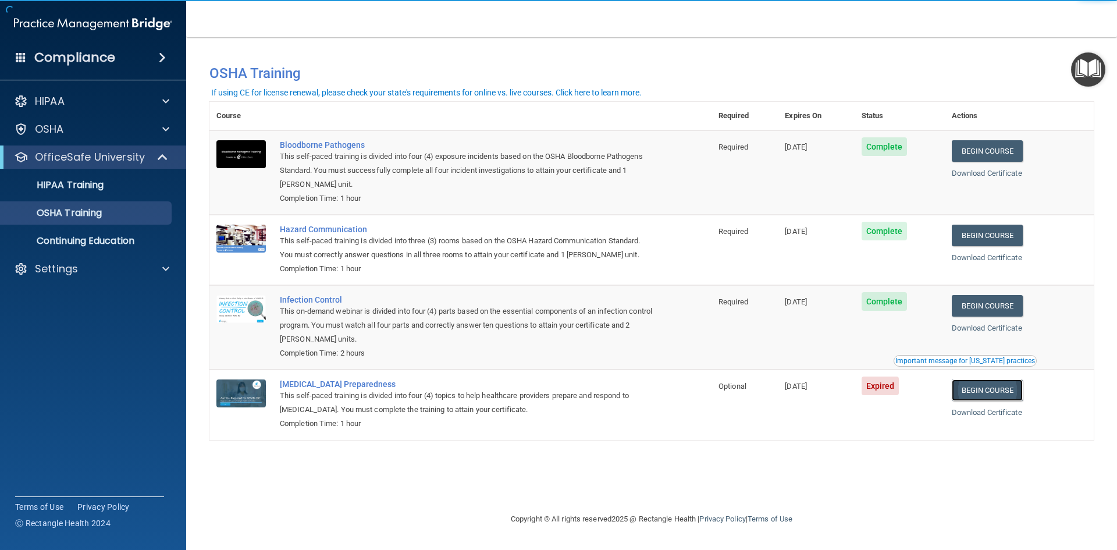
click at [1007, 396] on link "Begin Course" at bounding box center [986, 390] width 71 height 22
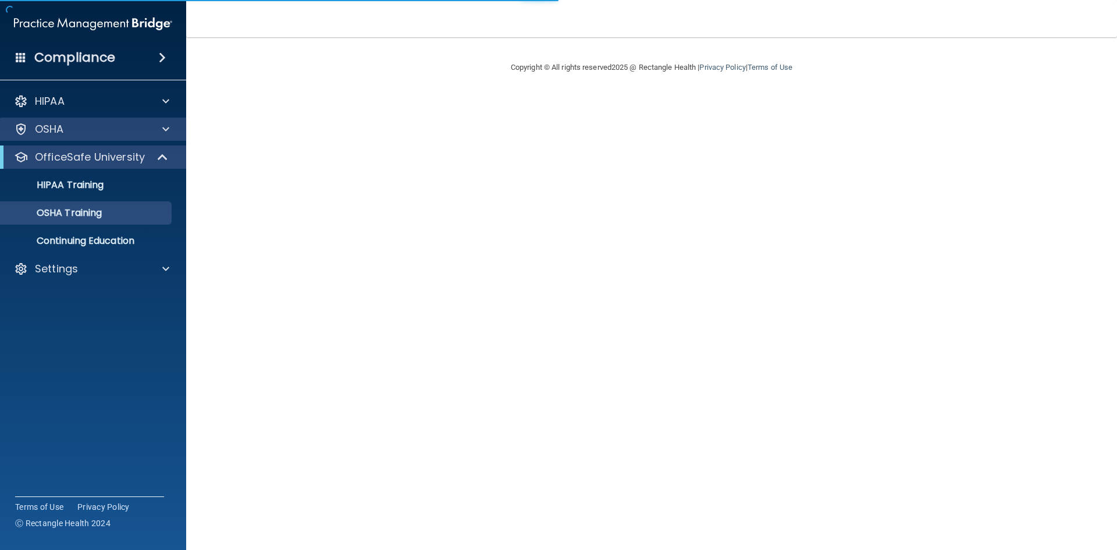
click at [144, 140] on div "OSHA" at bounding box center [93, 128] width 187 height 23
click at [142, 148] on div "OfficeSafe University" at bounding box center [93, 156] width 186 height 23
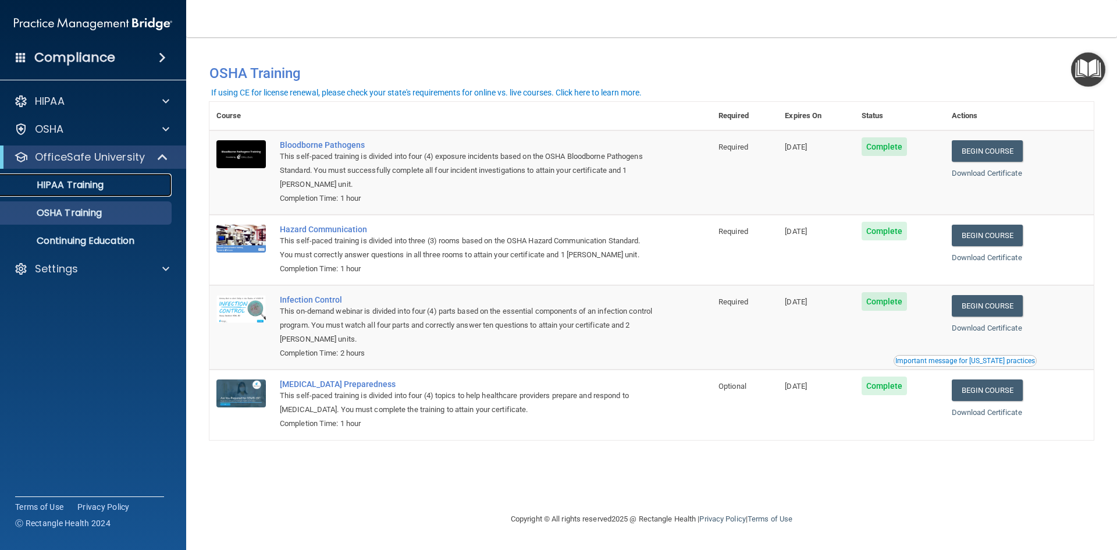
click at [65, 191] on link "HIPAA Training" at bounding box center [79, 184] width 183 height 23
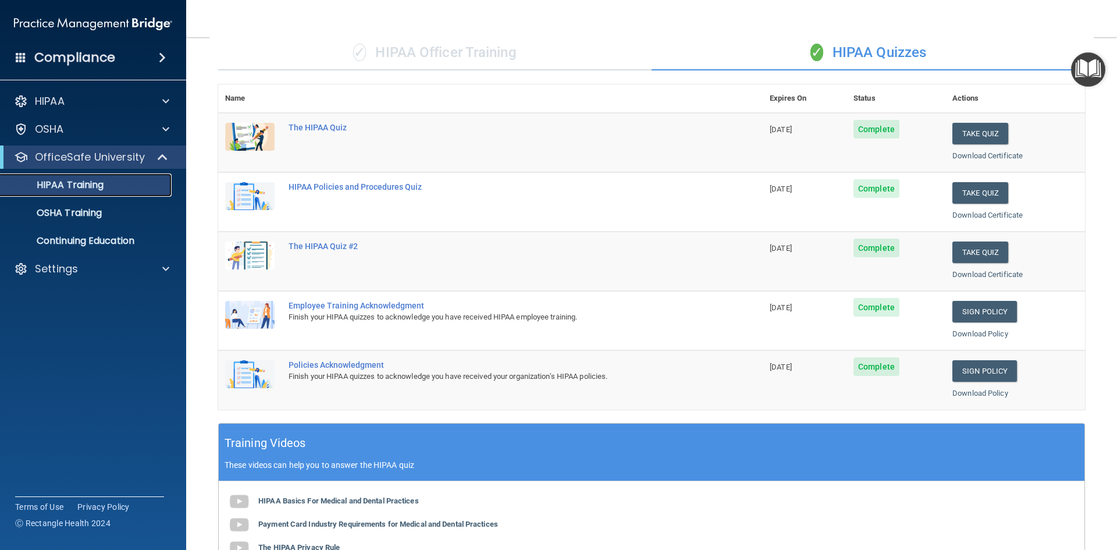
scroll to position [35, 0]
